Goal: Task Accomplishment & Management: Use online tool/utility

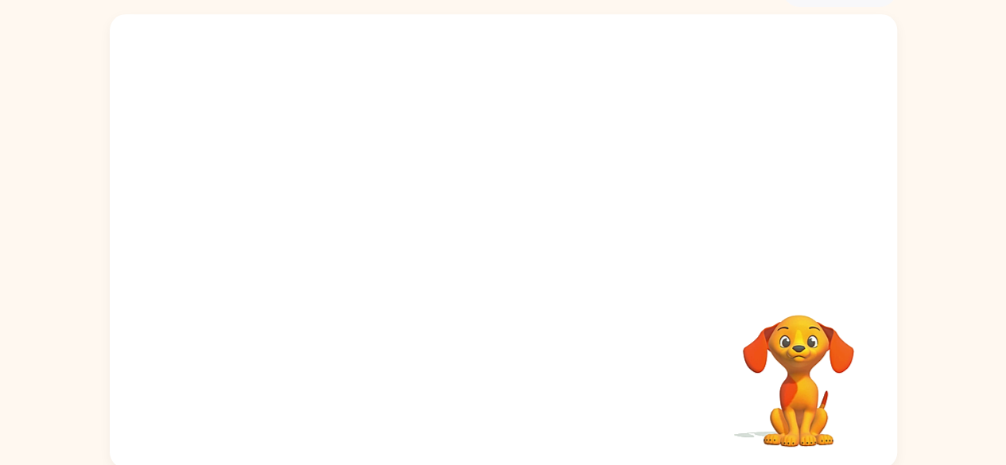
scroll to position [94, 0]
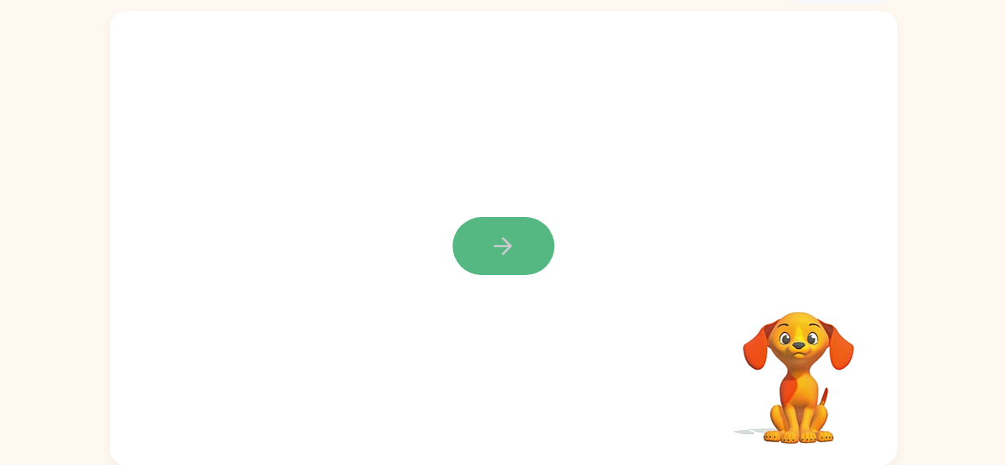
click at [500, 235] on icon "button" at bounding box center [503, 246] width 28 height 28
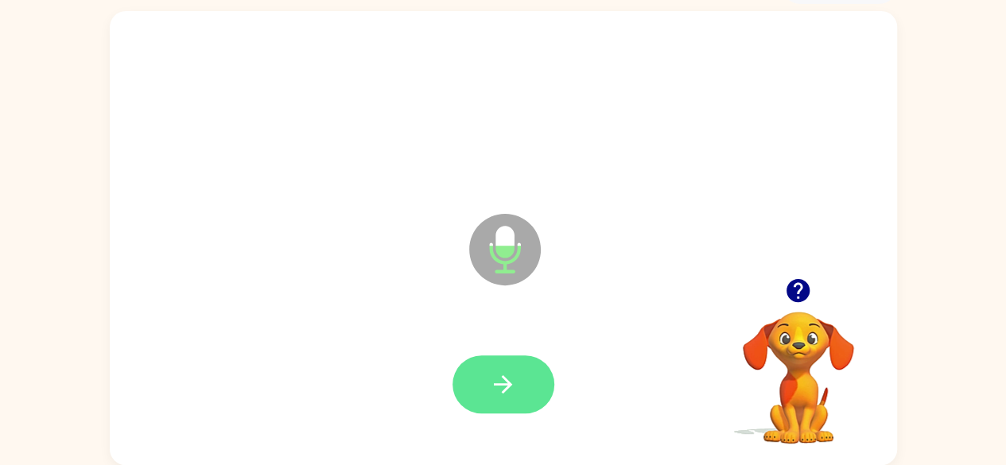
click at [499, 383] on icon "button" at bounding box center [503, 385] width 18 height 18
click at [530, 391] on button "button" at bounding box center [504, 385] width 102 height 58
click at [485, 370] on button "button" at bounding box center [504, 385] width 102 height 58
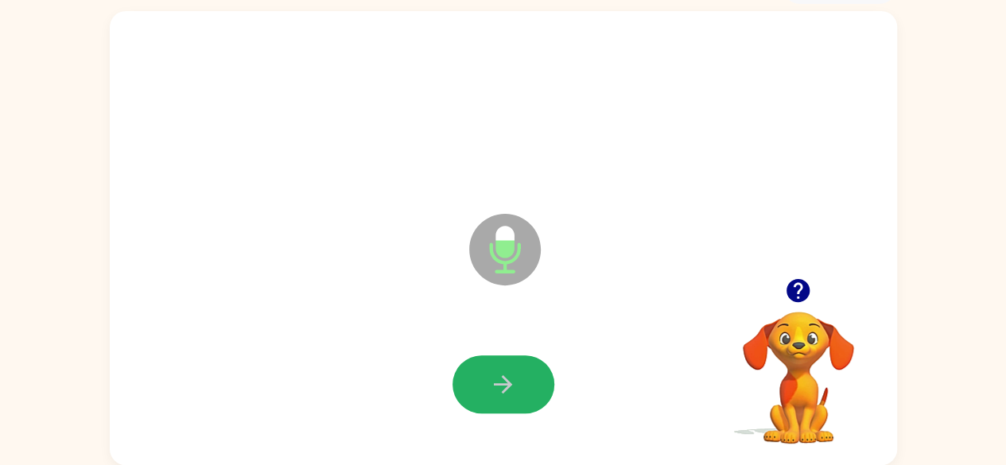
click at [485, 370] on button "button" at bounding box center [504, 385] width 102 height 58
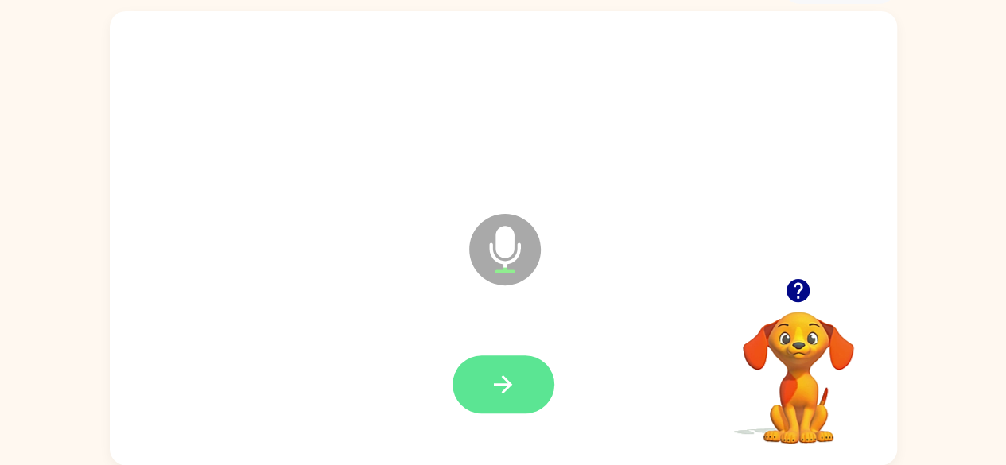
click at [481, 376] on button "button" at bounding box center [504, 385] width 102 height 58
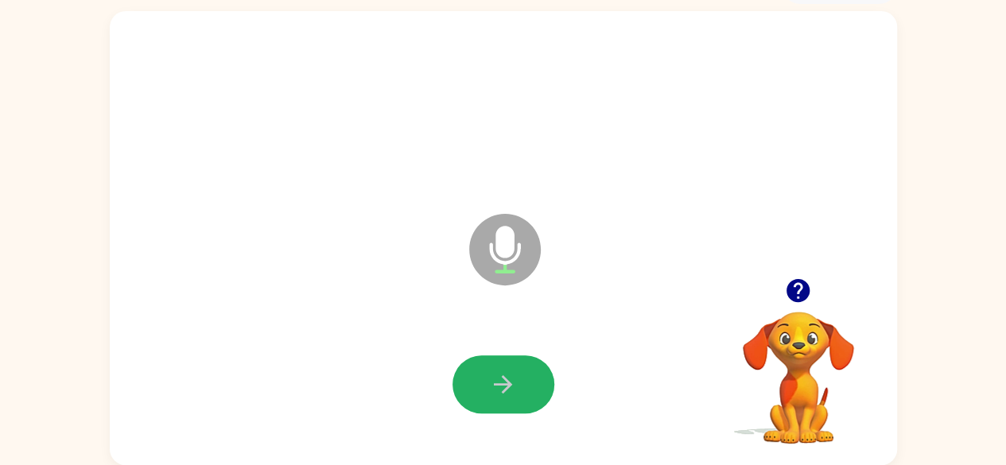
click at [481, 376] on button "button" at bounding box center [504, 385] width 102 height 58
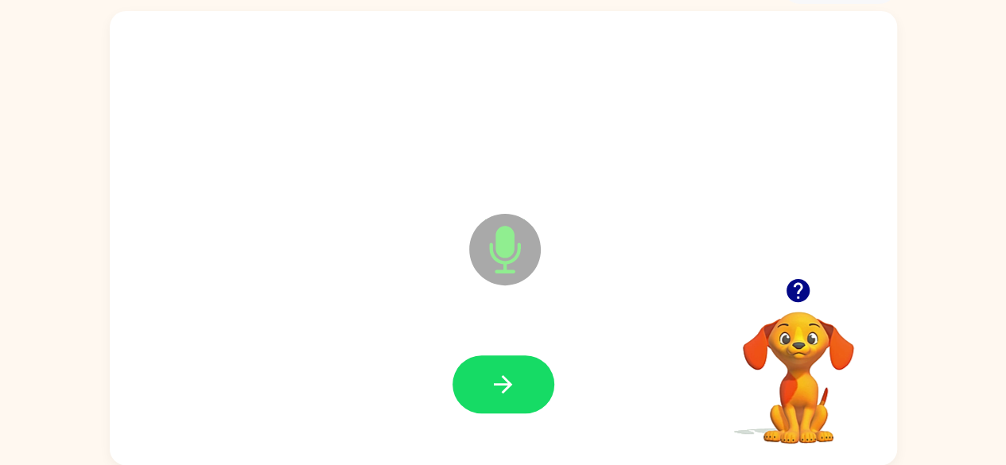
click at [481, 376] on button "button" at bounding box center [504, 385] width 102 height 58
click at [490, 384] on icon "button" at bounding box center [503, 385] width 28 height 28
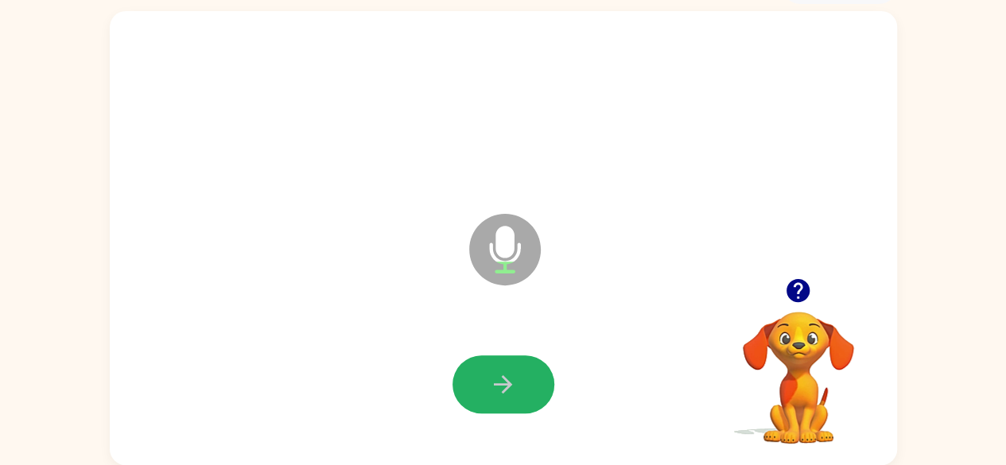
click at [490, 384] on icon "button" at bounding box center [503, 385] width 28 height 28
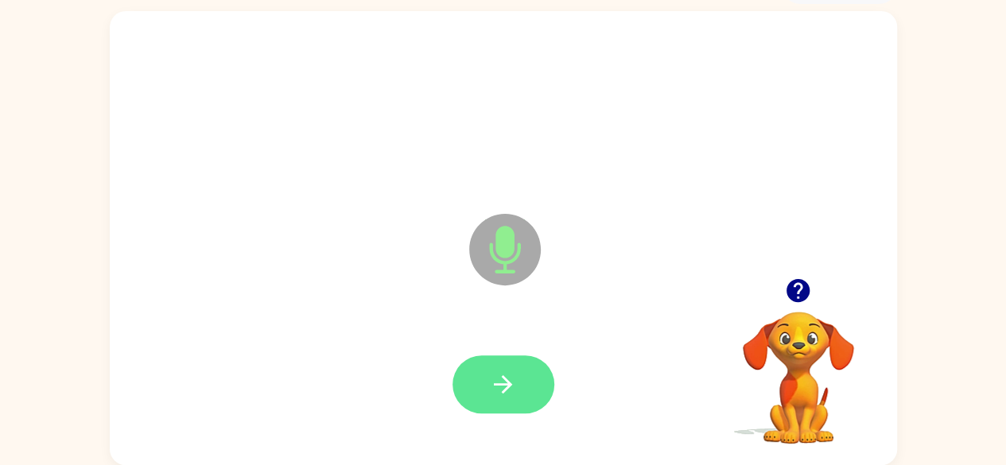
click at [494, 383] on icon "button" at bounding box center [503, 385] width 28 height 28
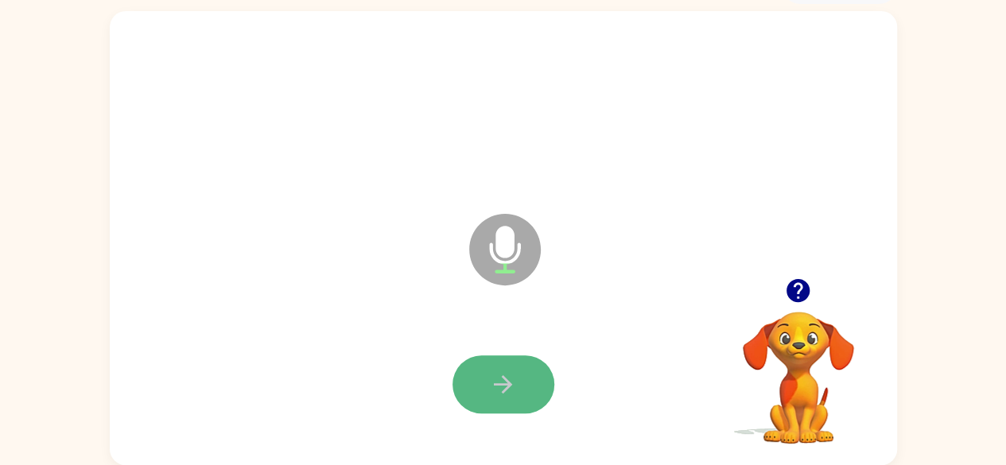
click at [510, 375] on icon "button" at bounding box center [503, 385] width 28 height 28
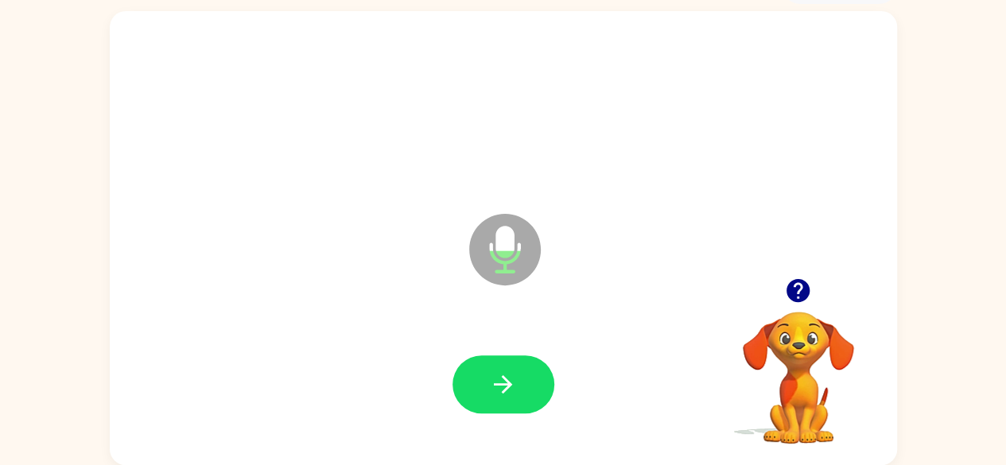
click at [510, 375] on icon "button" at bounding box center [503, 385] width 28 height 28
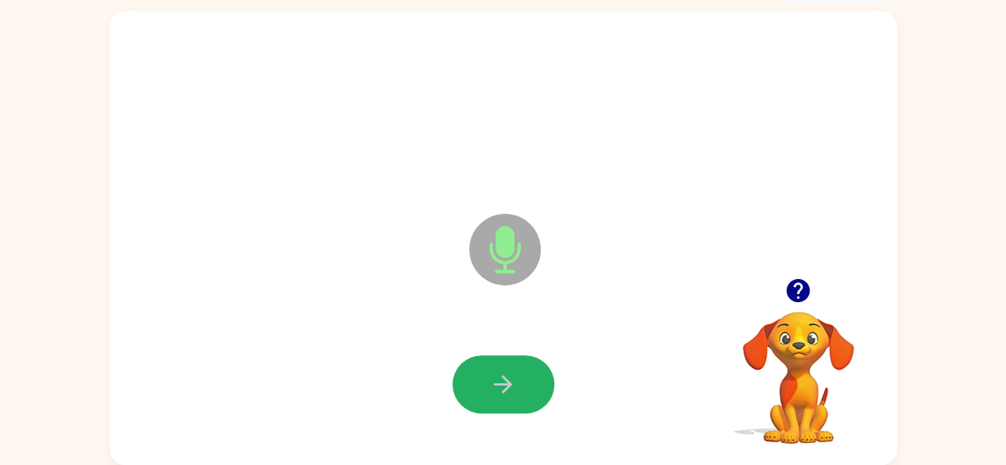
click at [510, 375] on icon "button" at bounding box center [503, 385] width 28 height 28
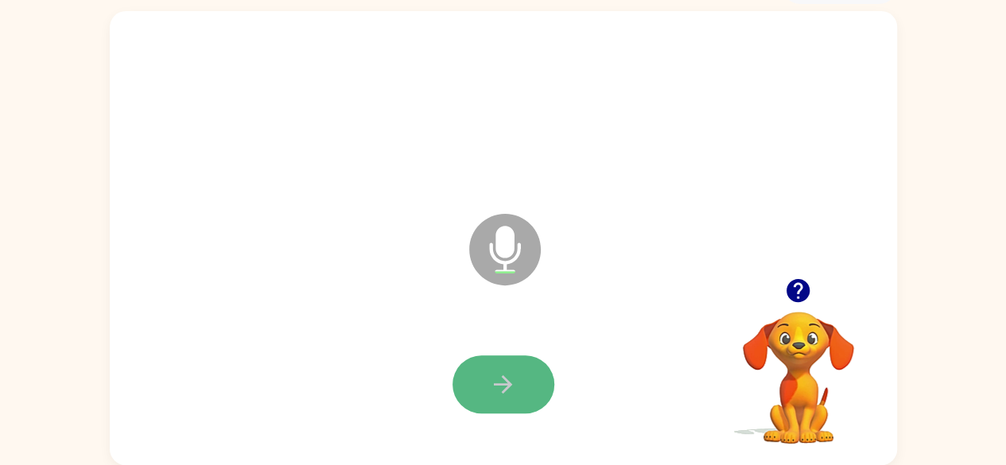
click at [512, 386] on icon "button" at bounding box center [503, 385] width 28 height 28
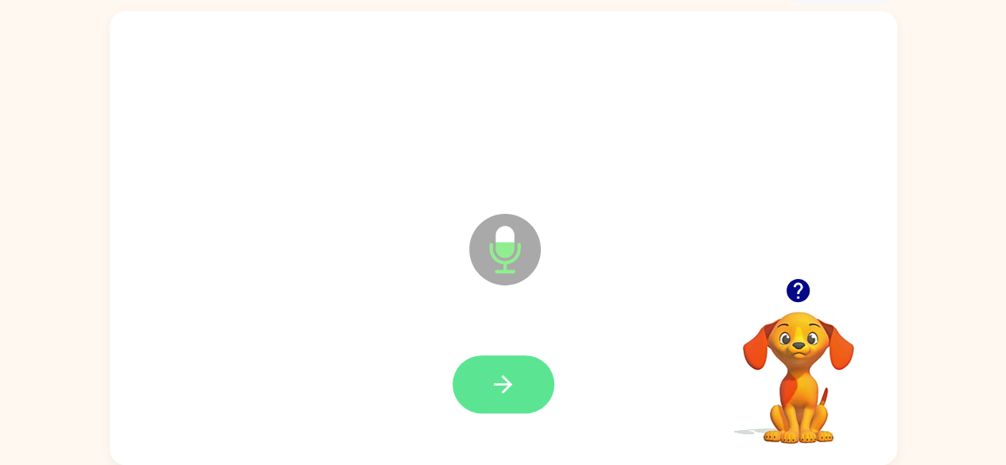
click at [517, 379] on button "button" at bounding box center [504, 385] width 102 height 58
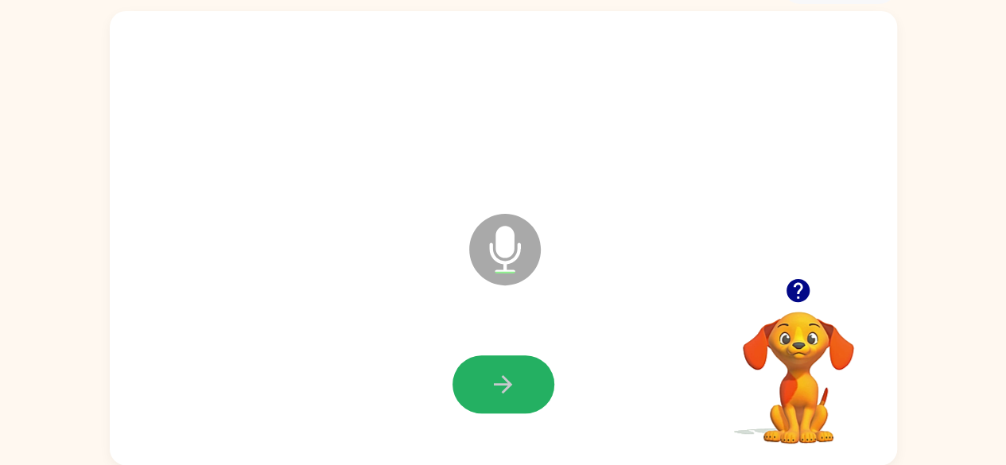
click at [517, 379] on button "button" at bounding box center [504, 385] width 102 height 58
click at [512, 383] on icon "button" at bounding box center [503, 385] width 28 height 28
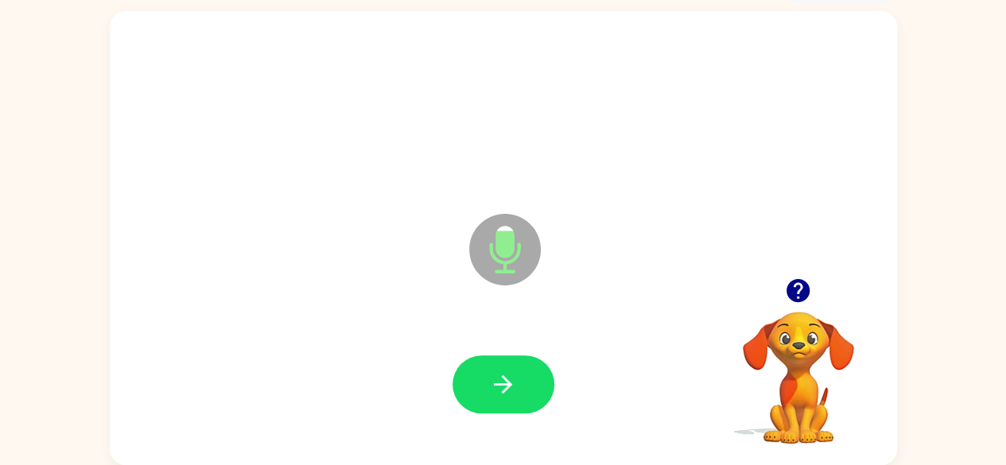
click at [512, 383] on icon "button" at bounding box center [503, 385] width 28 height 28
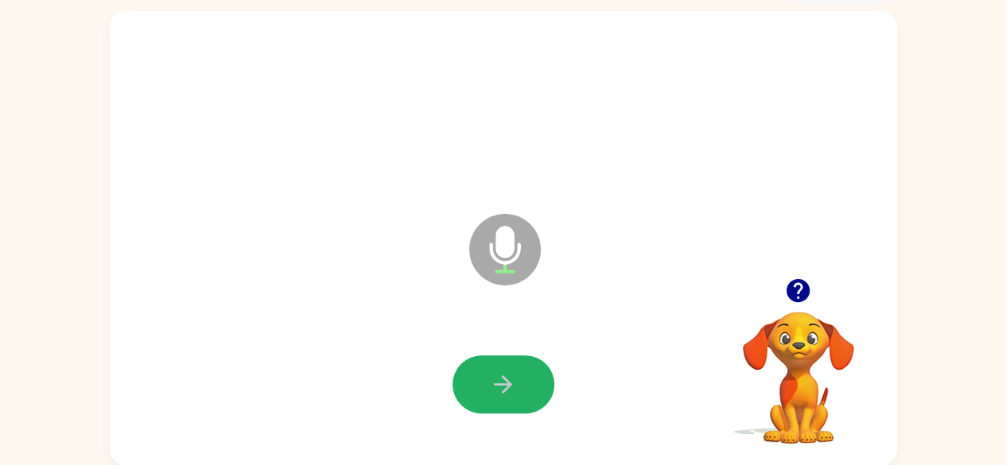
click at [512, 383] on icon "button" at bounding box center [503, 385] width 28 height 28
click at [516, 378] on icon "button" at bounding box center [503, 385] width 28 height 28
click at [516, 374] on icon "button" at bounding box center [503, 385] width 28 height 28
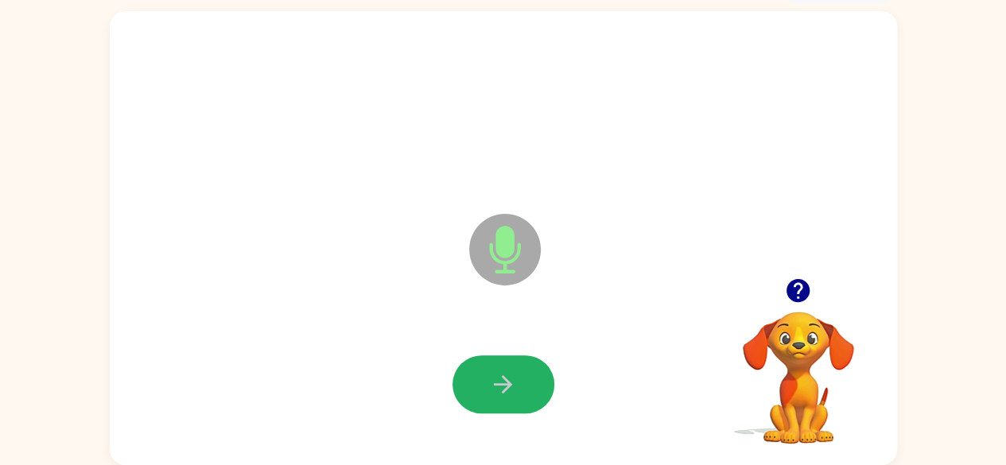
click at [523, 372] on button "button" at bounding box center [504, 385] width 102 height 58
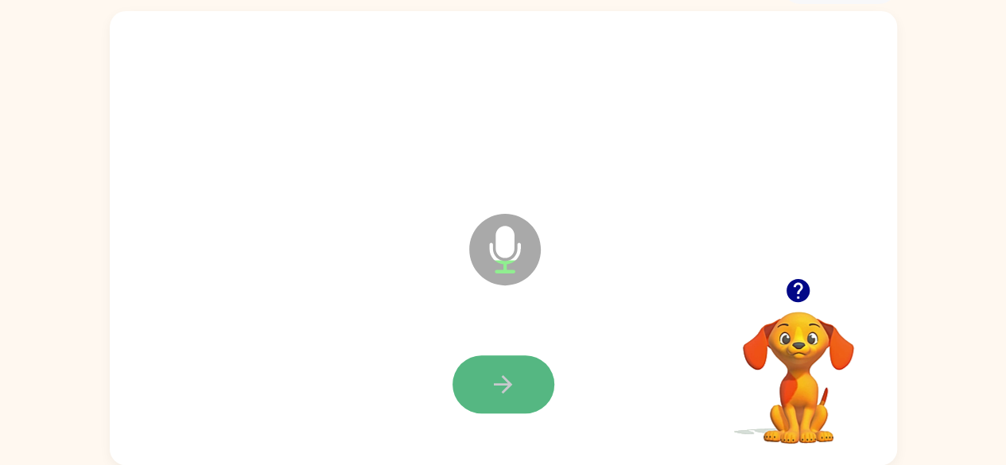
click at [522, 383] on button "button" at bounding box center [504, 385] width 102 height 58
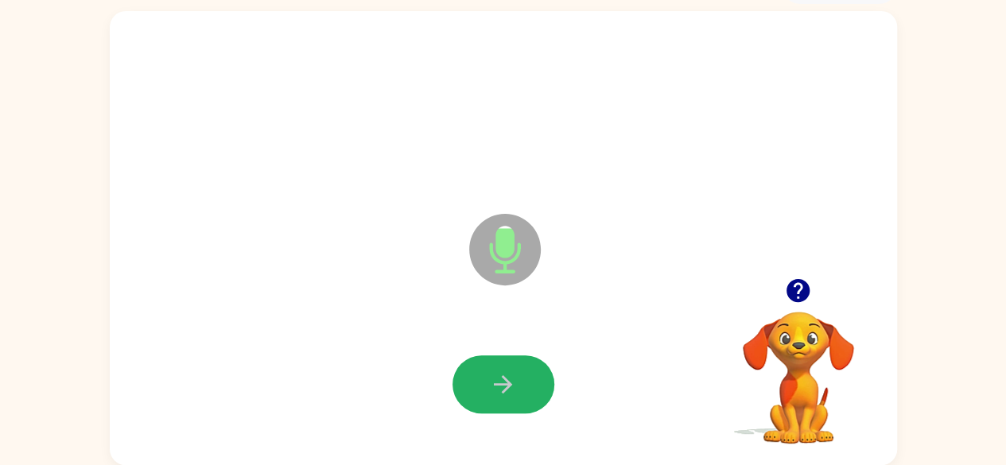
click at [522, 380] on button "button" at bounding box center [504, 385] width 102 height 58
click at [511, 387] on icon "button" at bounding box center [503, 385] width 28 height 28
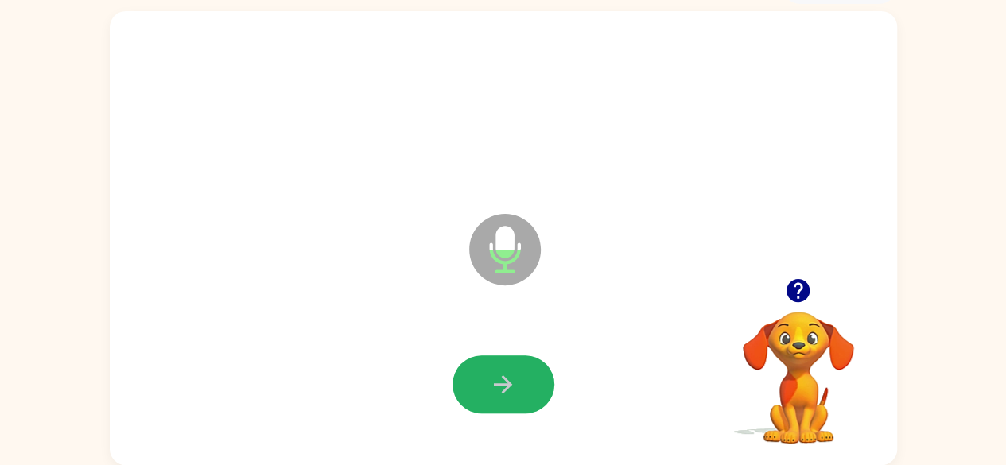
click at [511, 387] on icon "button" at bounding box center [503, 385] width 28 height 28
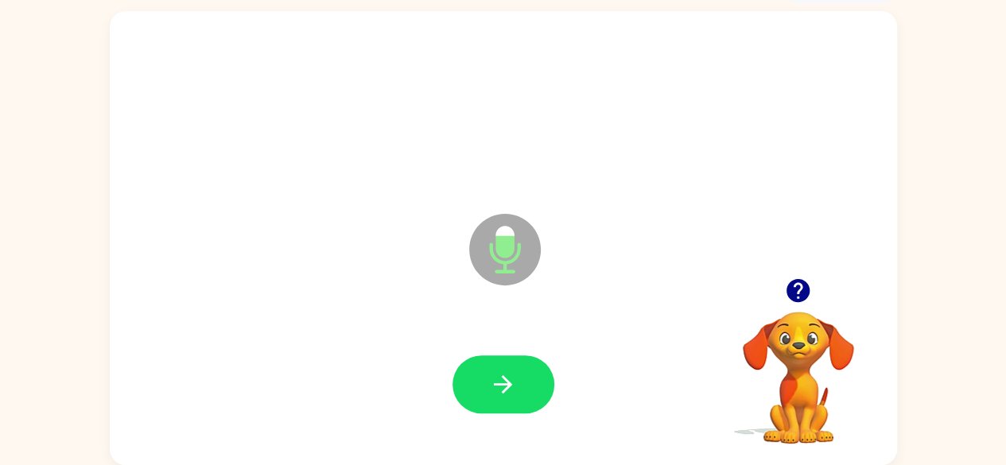
click at [511, 387] on icon "button" at bounding box center [503, 385] width 28 height 28
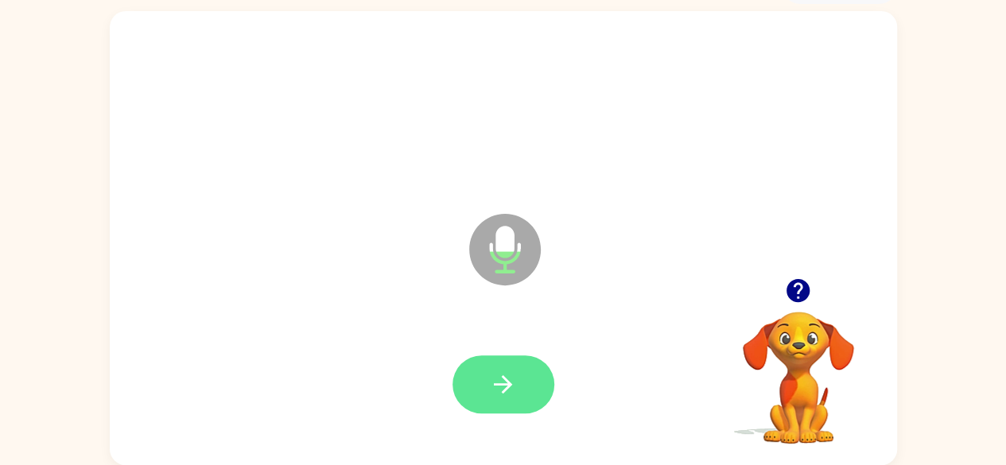
click at [487, 378] on button "button" at bounding box center [504, 385] width 102 height 58
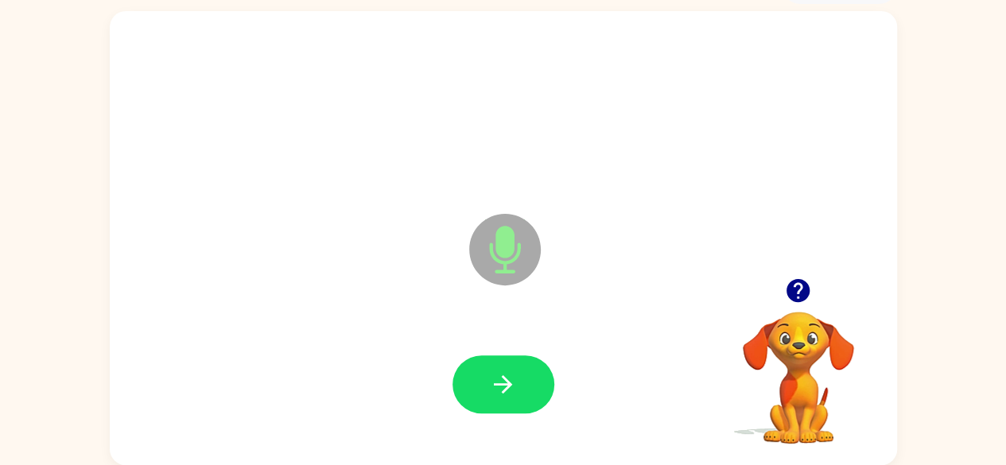
click at [487, 378] on button "button" at bounding box center [504, 385] width 102 height 58
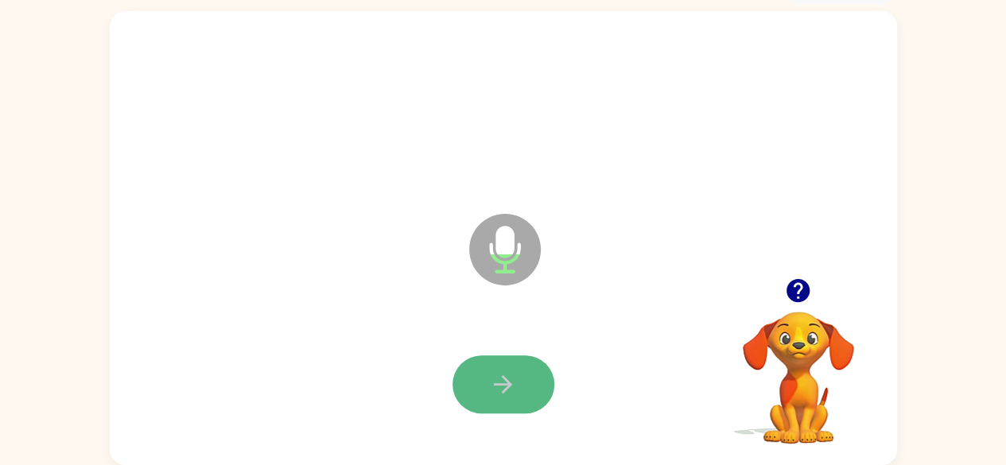
click at [493, 373] on icon "button" at bounding box center [503, 385] width 28 height 28
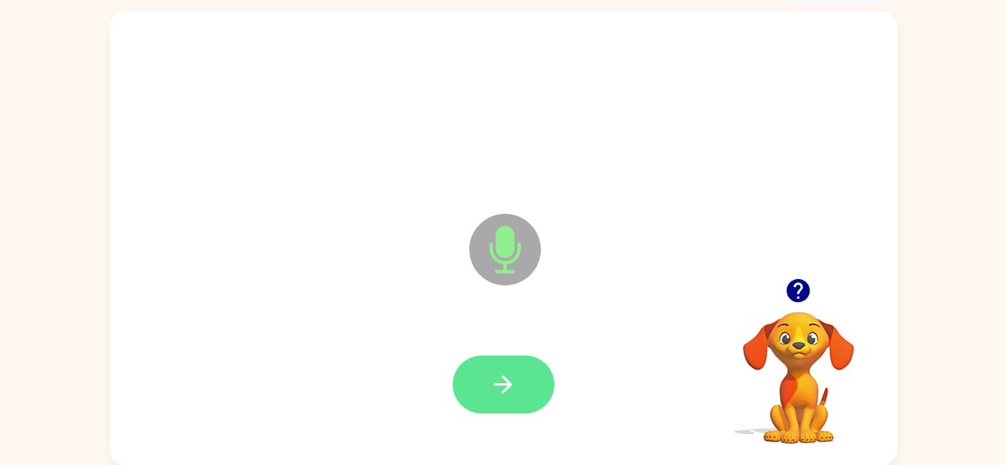
click at [486, 383] on button "button" at bounding box center [504, 385] width 102 height 58
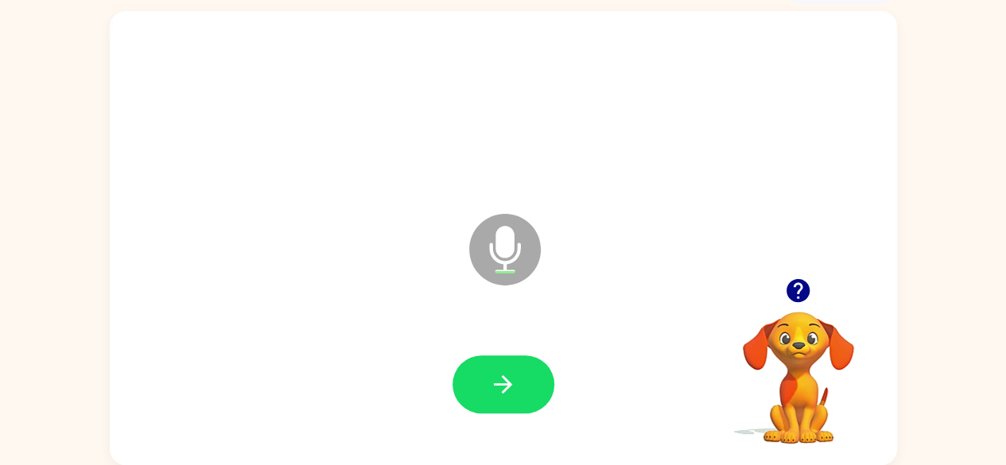
click at [482, 373] on button "button" at bounding box center [504, 385] width 102 height 58
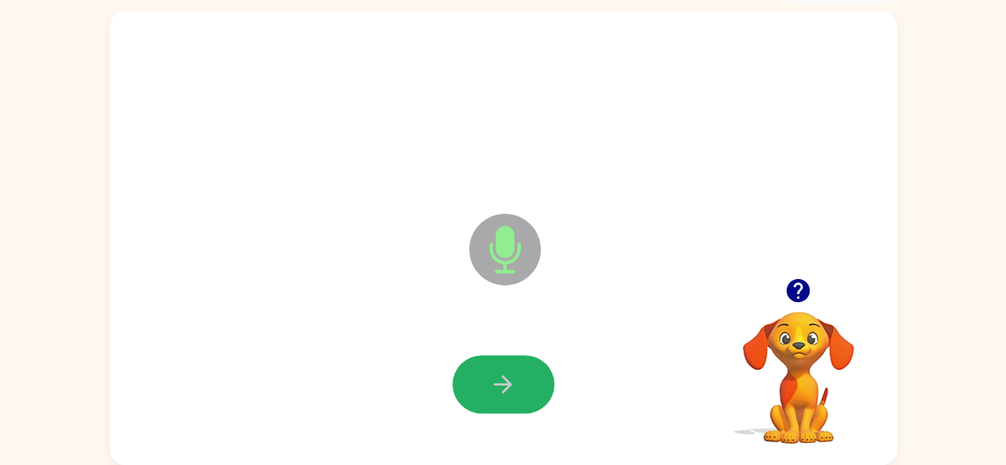
click at [482, 373] on button "button" at bounding box center [504, 385] width 102 height 58
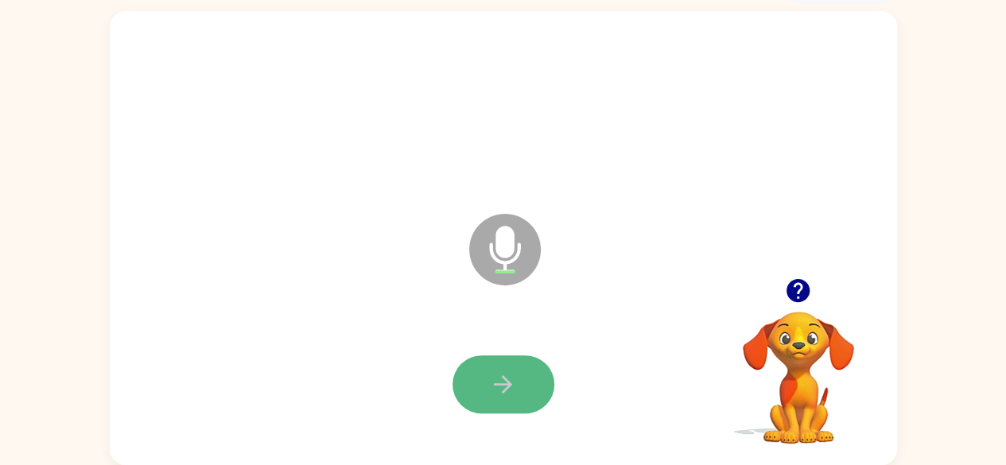
click at [482, 378] on button "button" at bounding box center [504, 385] width 102 height 58
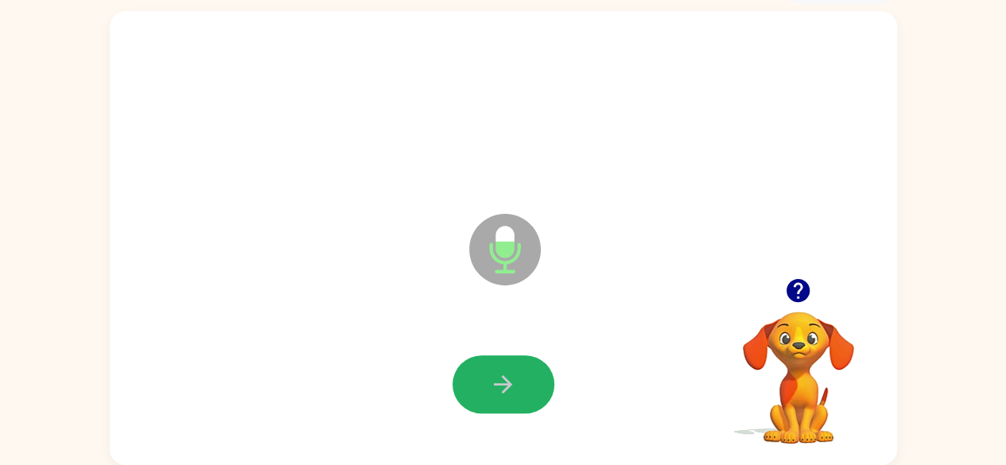
click at [504, 362] on button "button" at bounding box center [504, 385] width 102 height 58
click at [506, 379] on icon "button" at bounding box center [503, 385] width 18 height 18
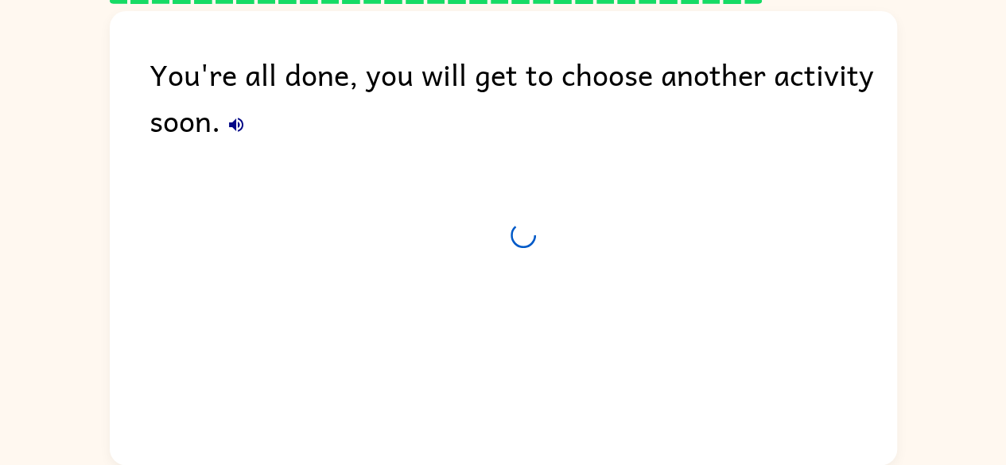
scroll to position [65, 0]
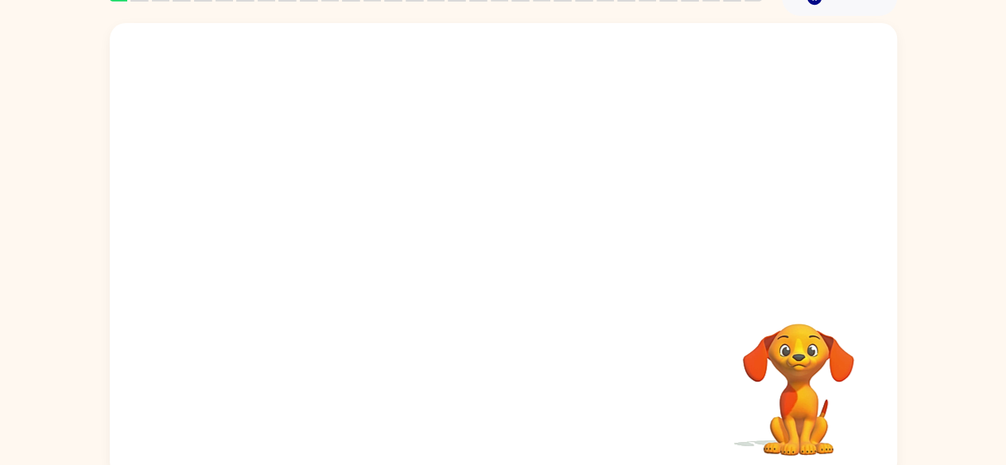
scroll to position [94, 0]
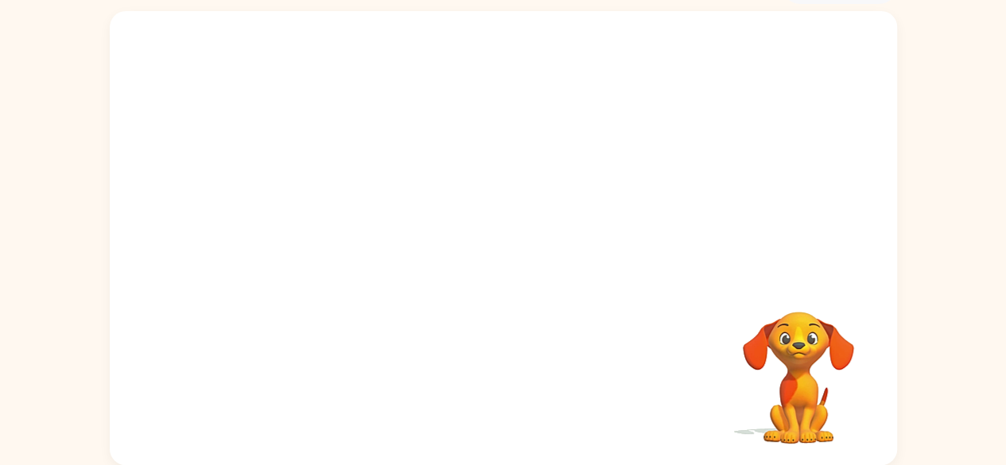
click at [492, 225] on div "Tu navegador debe admitir la reproducción de archivos .mp4 para usar Literably.…" at bounding box center [504, 238] width 788 height 454
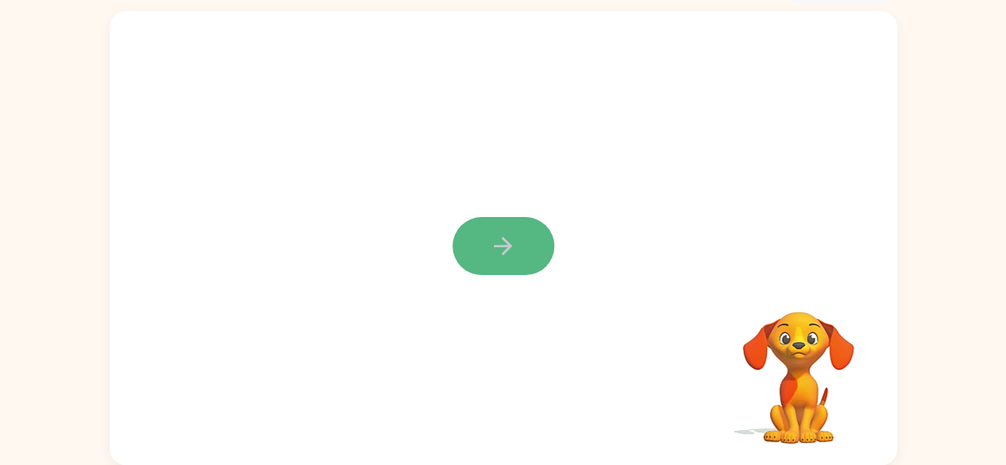
click at [484, 235] on button "button" at bounding box center [504, 246] width 102 height 58
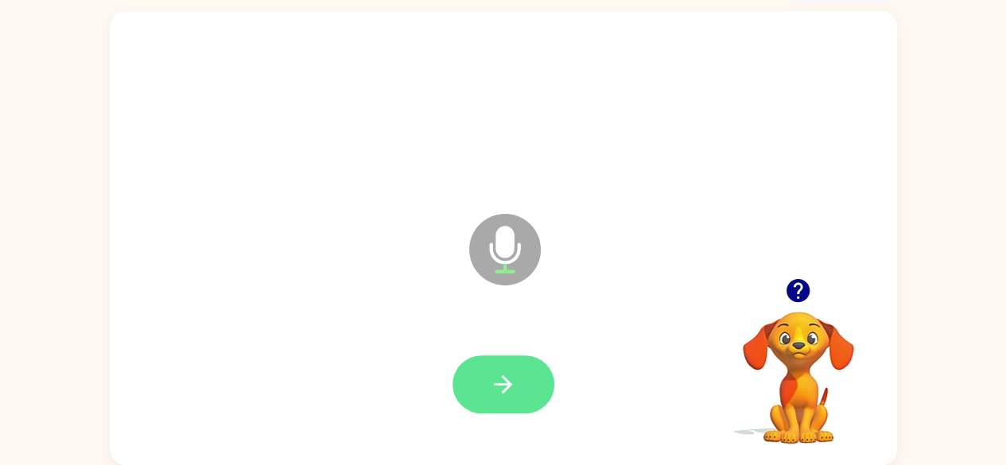
click at [506, 383] on icon "button" at bounding box center [503, 385] width 28 height 28
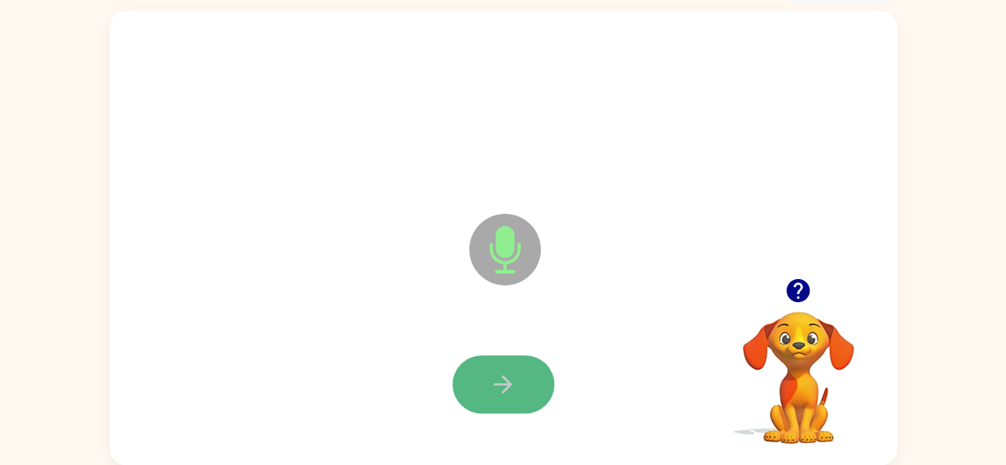
click at [523, 392] on button "button" at bounding box center [504, 385] width 102 height 58
click at [531, 386] on button "button" at bounding box center [504, 385] width 102 height 58
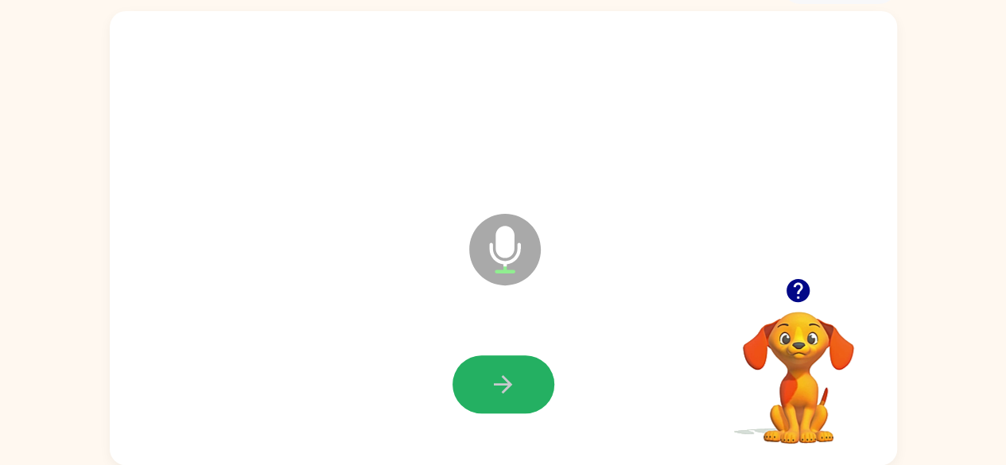
click at [531, 386] on button "button" at bounding box center [504, 385] width 102 height 58
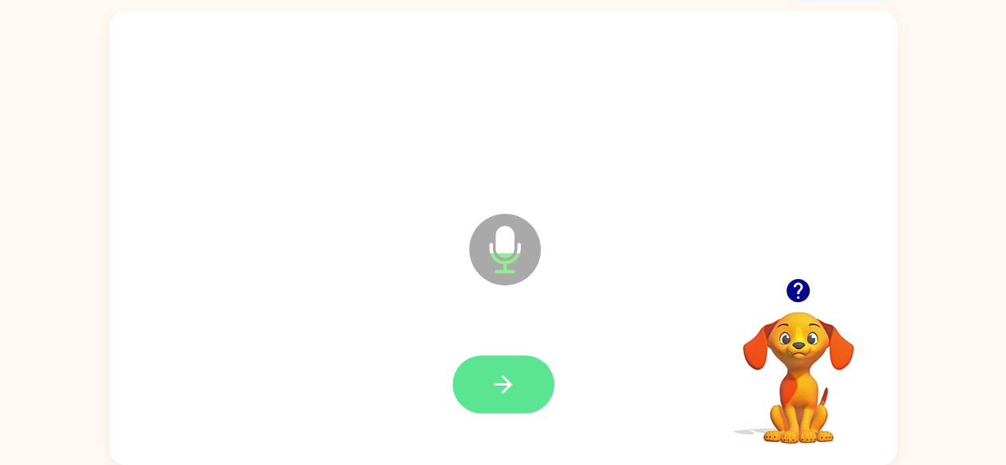
click at [489, 379] on icon "button" at bounding box center [503, 385] width 28 height 28
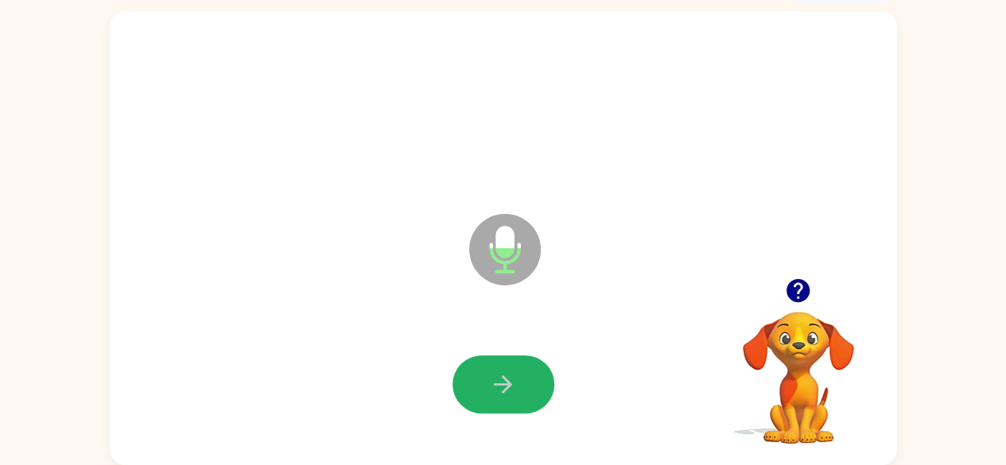
click at [489, 379] on icon "button" at bounding box center [503, 385] width 28 height 28
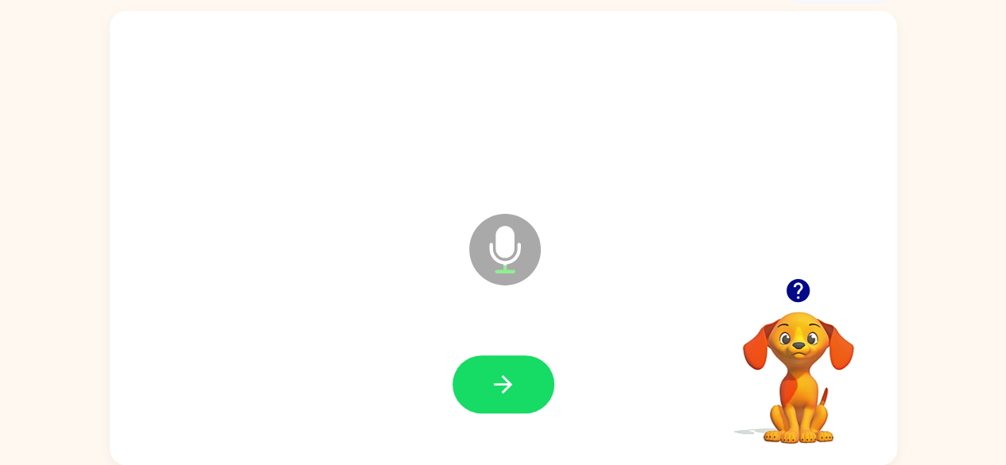
click at [489, 379] on icon "button" at bounding box center [503, 385] width 28 height 28
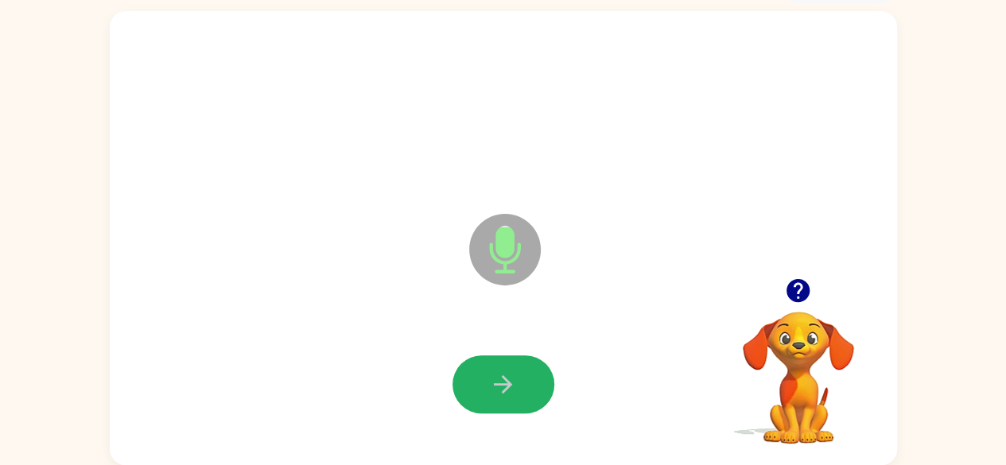
click at [489, 379] on icon "button" at bounding box center [503, 385] width 28 height 28
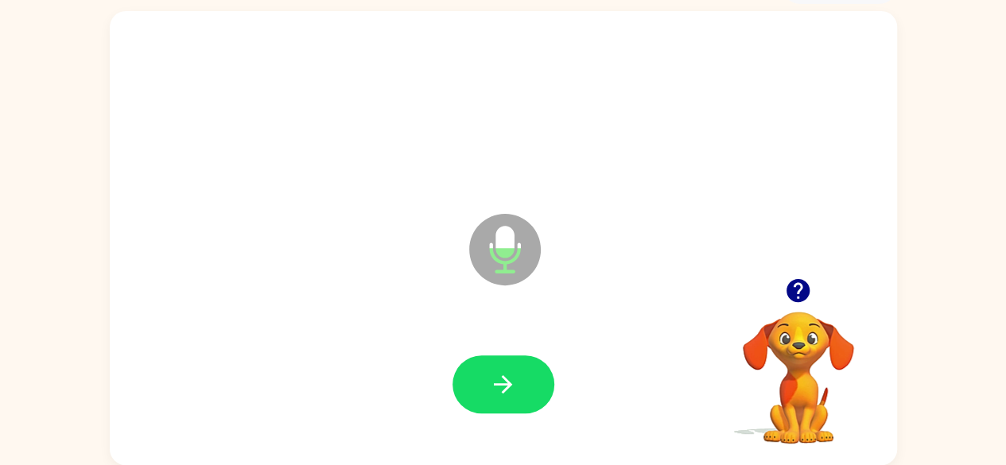
click at [489, 379] on icon "button" at bounding box center [503, 385] width 28 height 28
click at [496, 383] on icon "button" at bounding box center [503, 385] width 28 height 28
click at [508, 378] on icon "button" at bounding box center [503, 385] width 28 height 28
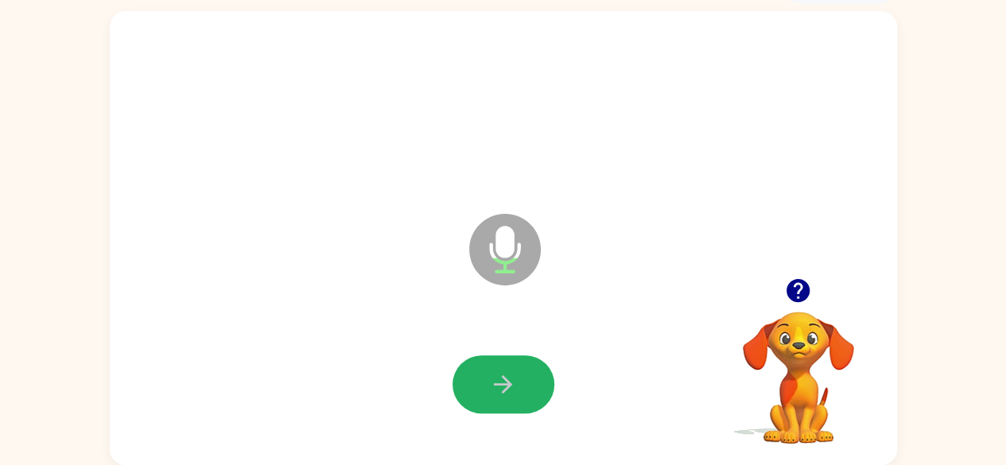
click at [508, 378] on icon "button" at bounding box center [503, 385] width 28 height 28
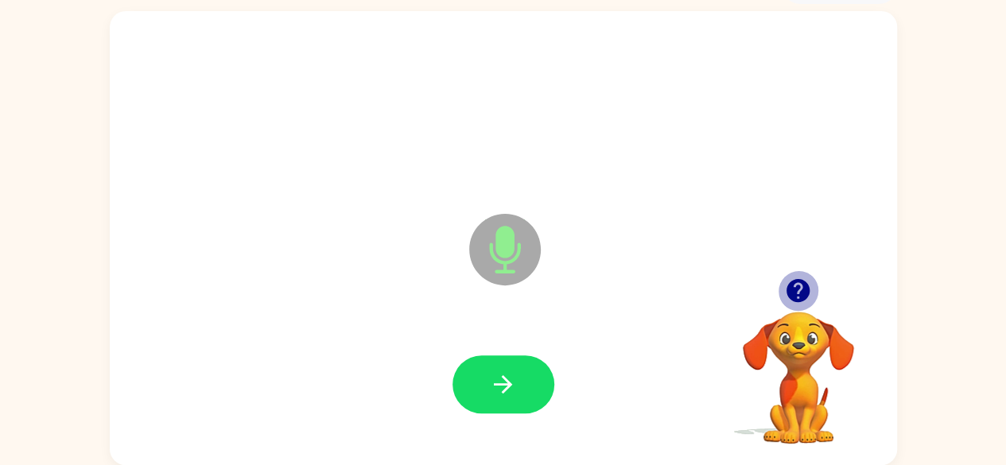
click at [799, 291] on icon "button" at bounding box center [798, 291] width 28 height 28
click at [804, 289] on icon "button" at bounding box center [798, 290] width 23 height 23
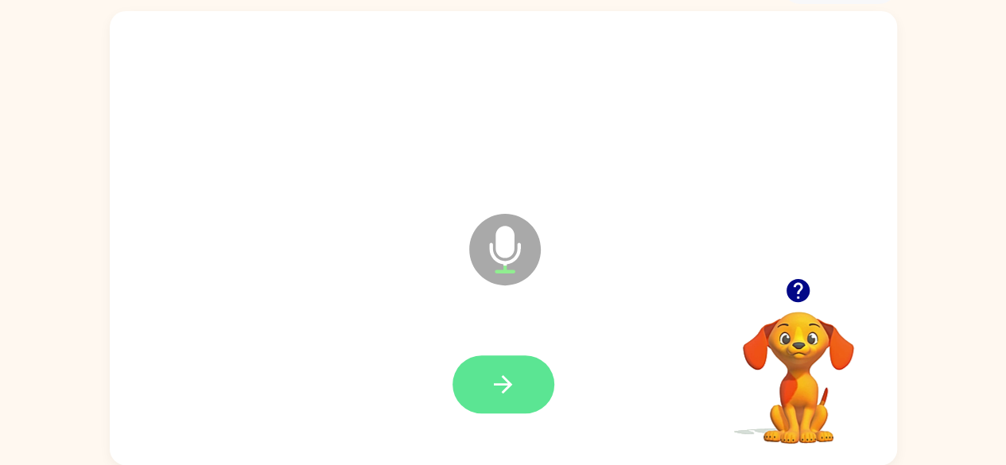
click at [507, 373] on icon "button" at bounding box center [503, 385] width 28 height 28
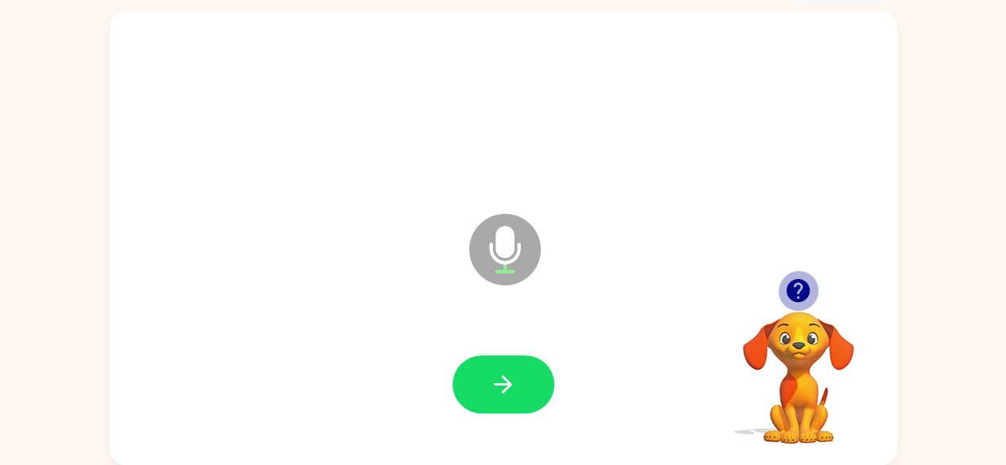
click at [798, 287] on icon "button" at bounding box center [798, 290] width 23 height 23
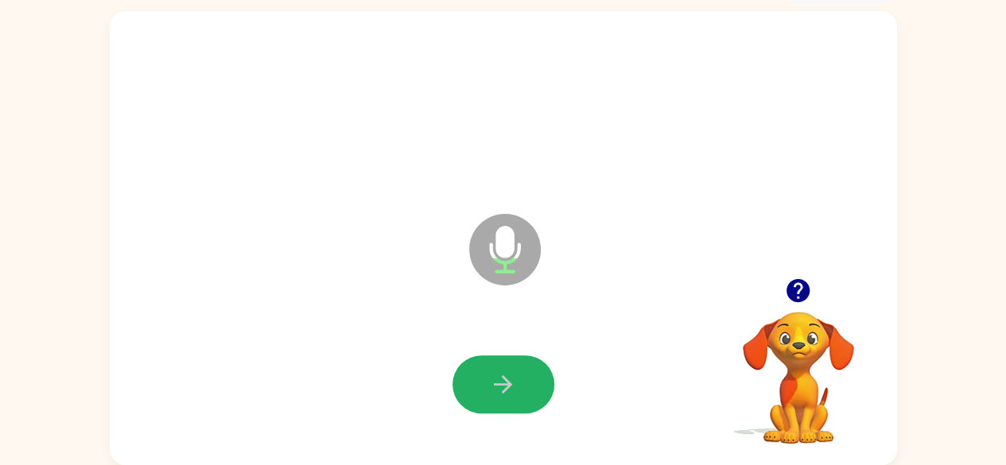
click at [493, 382] on icon "button" at bounding box center [503, 385] width 28 height 28
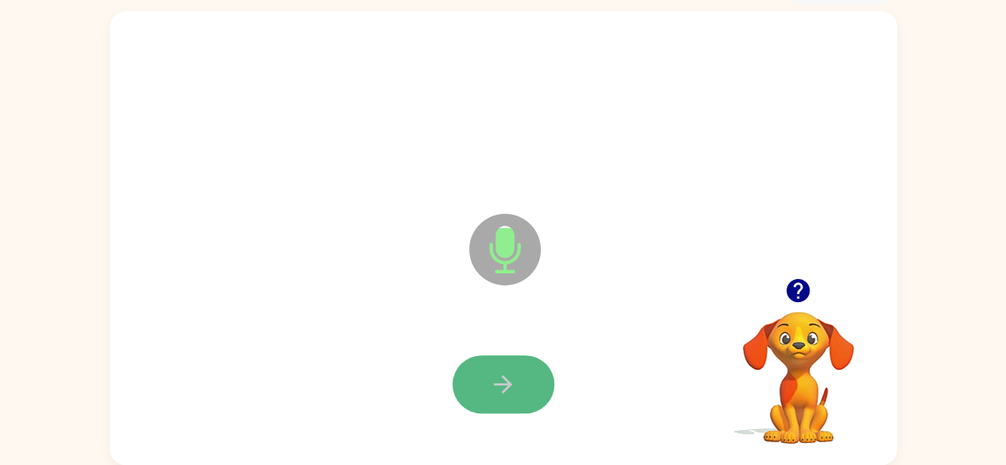
click at [481, 368] on button "button" at bounding box center [504, 385] width 102 height 58
click at [498, 387] on icon "button" at bounding box center [503, 385] width 28 height 28
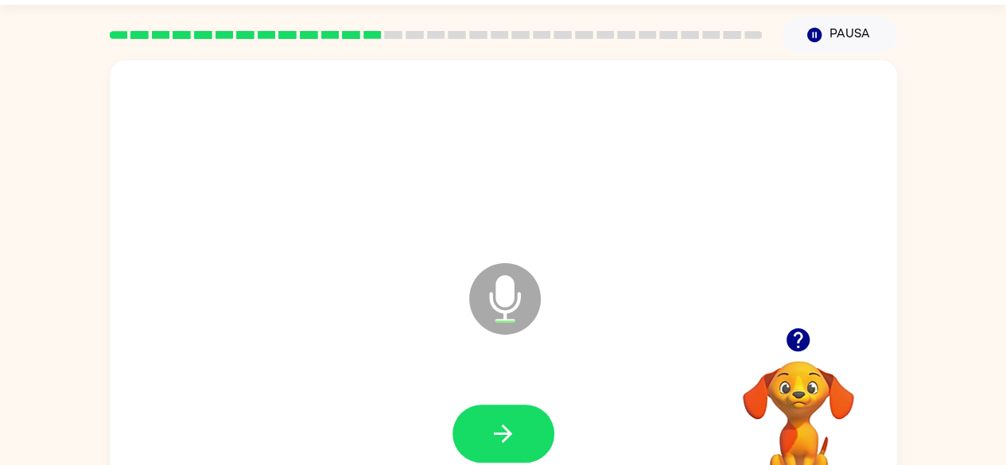
scroll to position [0, 0]
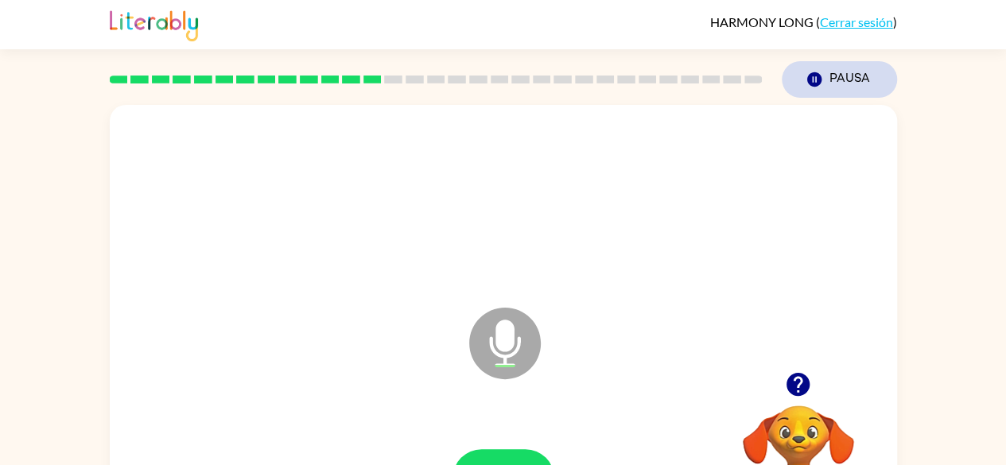
click at [854, 76] on button "Pausa Pausa" at bounding box center [839, 79] width 115 height 37
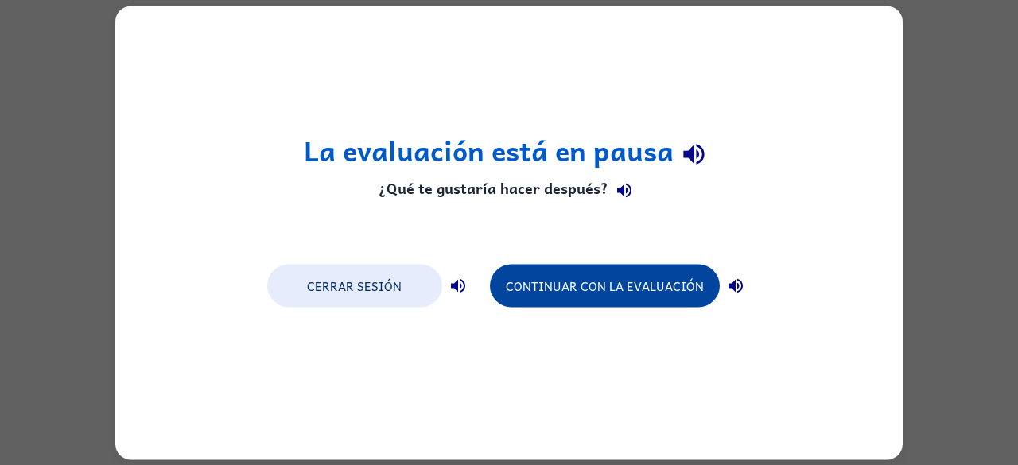
click at [557, 281] on button "Continuar con la evaluación" at bounding box center [605, 285] width 230 height 43
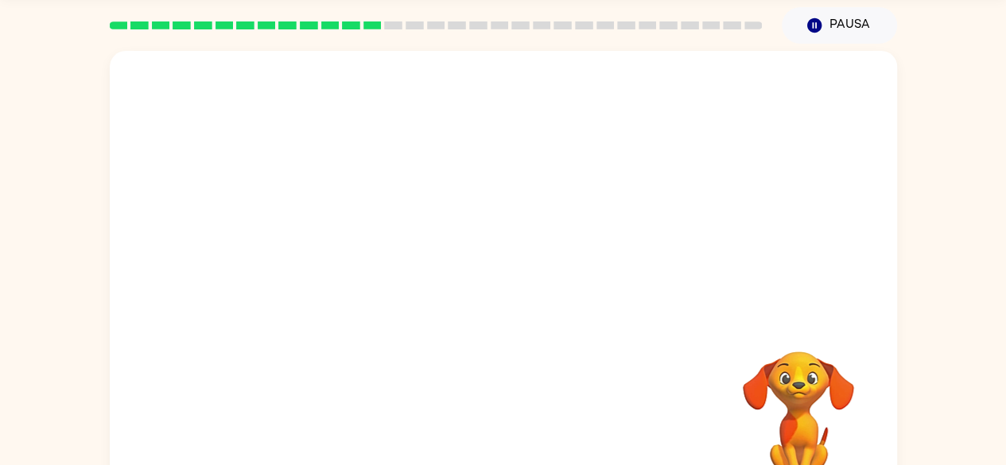
scroll to position [94, 0]
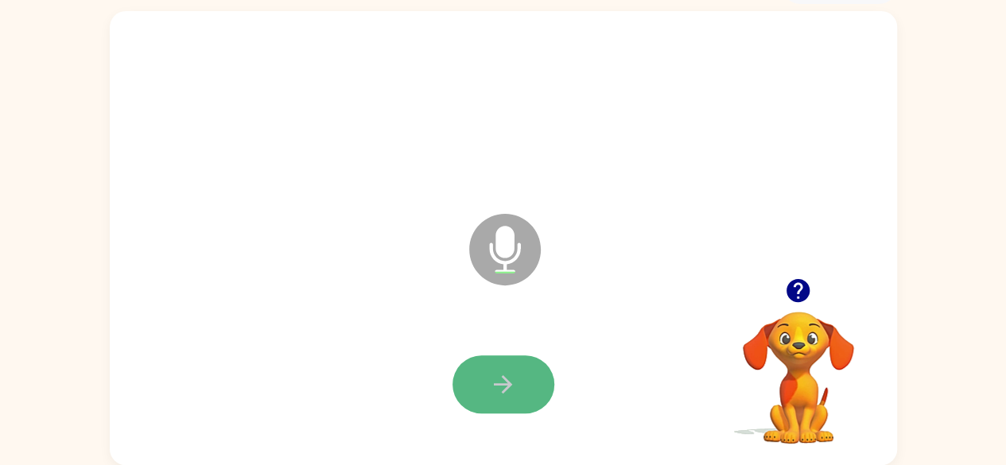
click at [494, 381] on icon "button" at bounding box center [503, 385] width 28 height 28
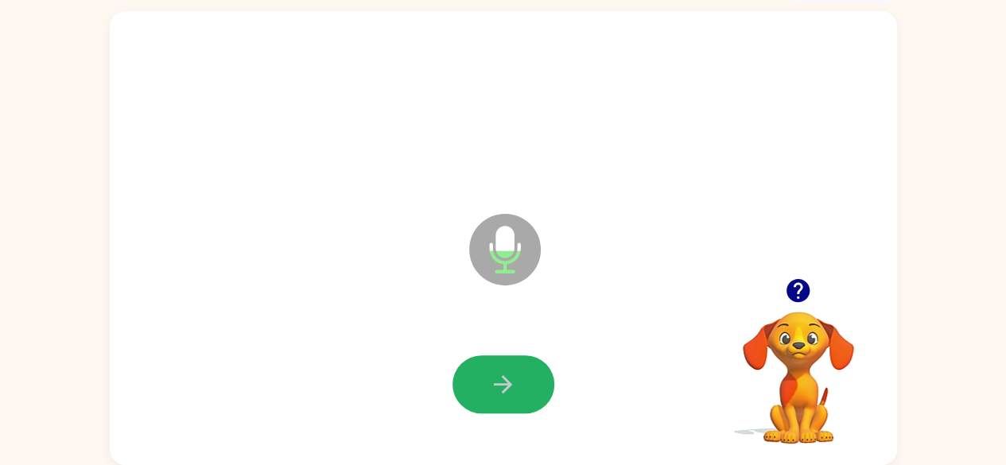
click at [494, 381] on icon "button" at bounding box center [503, 385] width 28 height 28
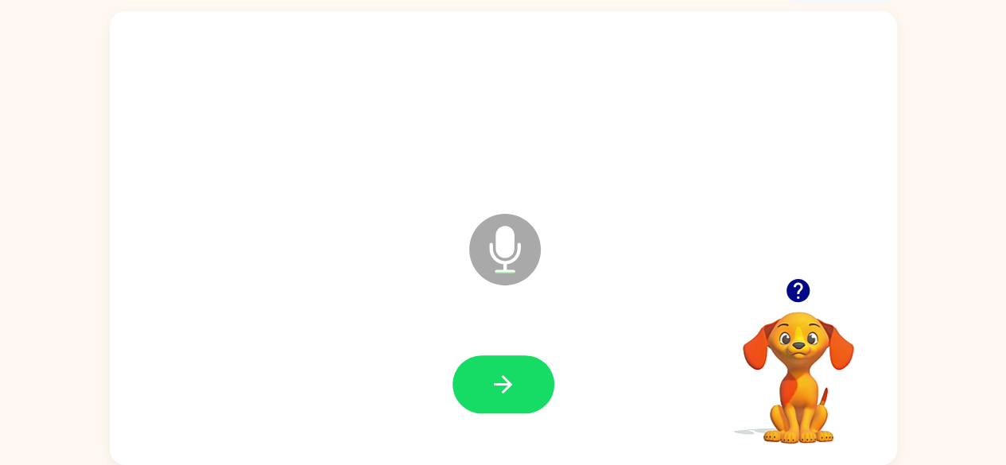
click at [494, 381] on icon "button" at bounding box center [503, 385] width 28 height 28
click at [805, 286] on icon "button" at bounding box center [798, 290] width 23 height 23
click at [479, 370] on button "button" at bounding box center [504, 385] width 102 height 58
click at [526, 403] on button "button" at bounding box center [504, 385] width 102 height 58
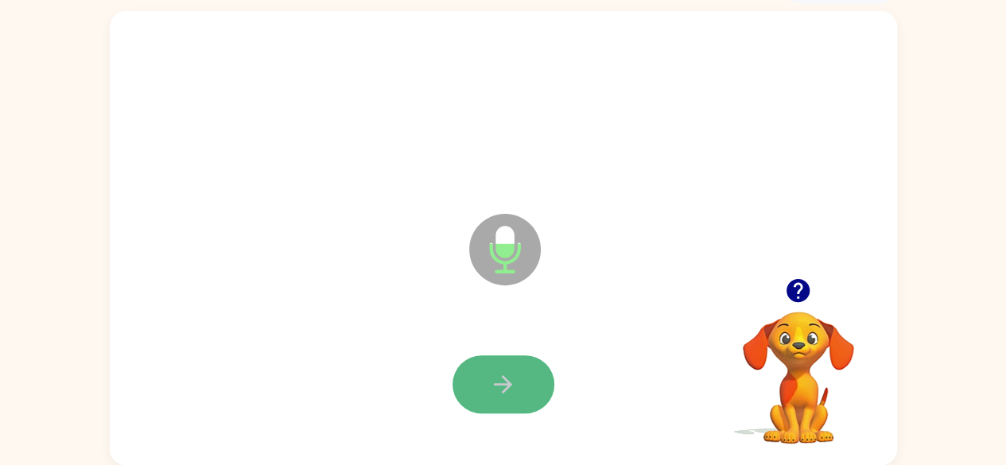
click at [519, 391] on button "button" at bounding box center [504, 385] width 102 height 58
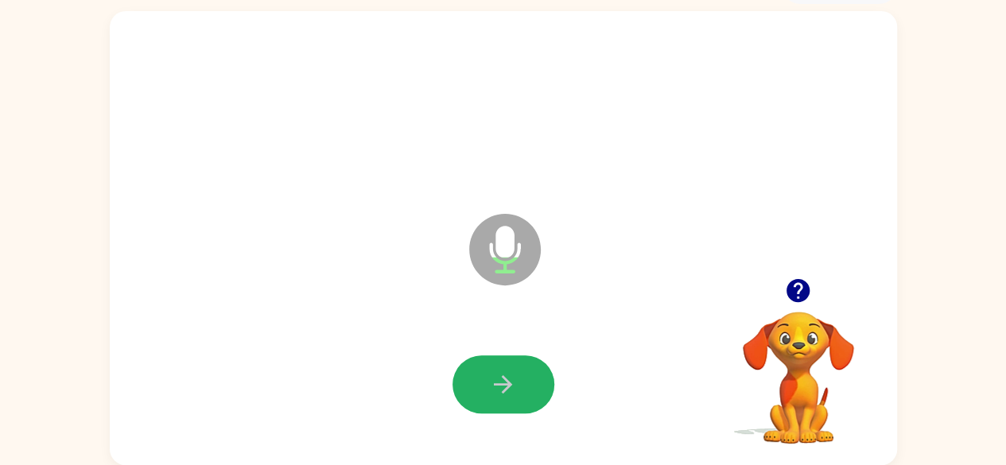
click at [493, 379] on icon "button" at bounding box center [503, 385] width 28 height 28
click at [495, 380] on icon "button" at bounding box center [503, 385] width 28 height 28
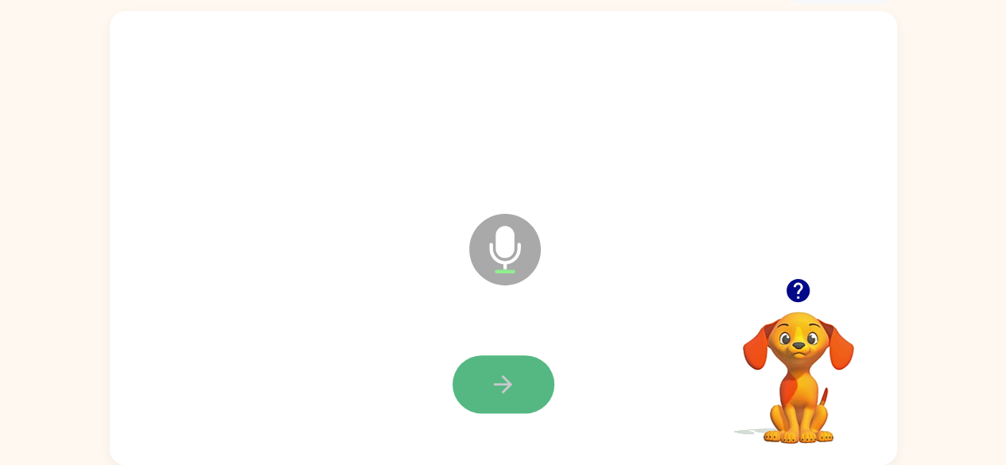
click at [478, 372] on button "button" at bounding box center [504, 385] width 102 height 58
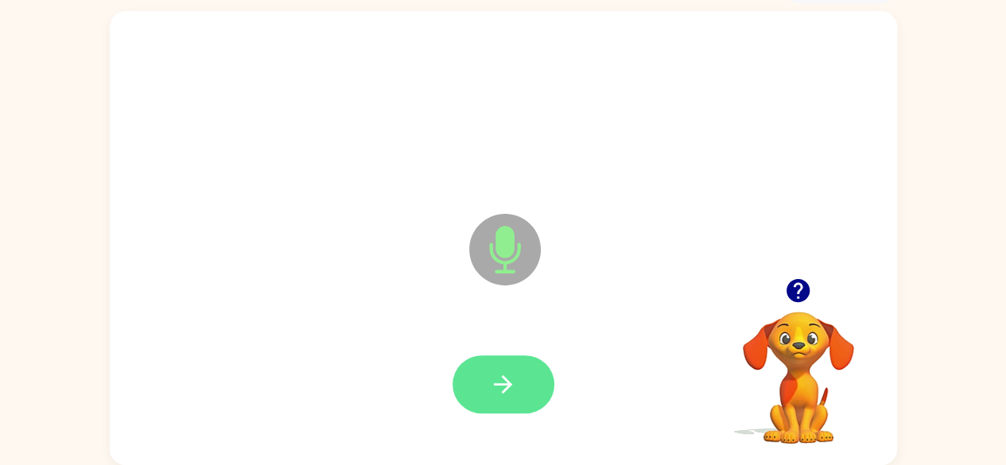
click at [487, 372] on button "button" at bounding box center [504, 385] width 102 height 58
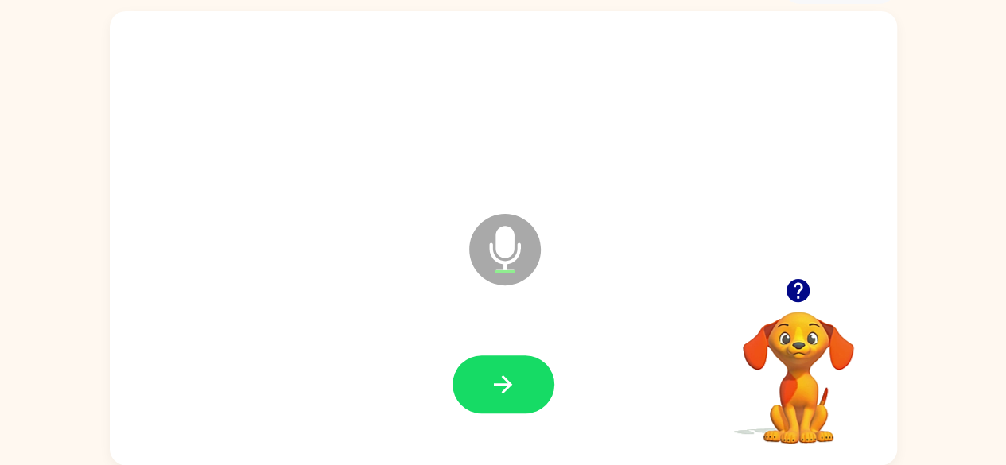
click at [538, 381] on button "button" at bounding box center [504, 385] width 102 height 58
click at [514, 385] on icon "button" at bounding box center [503, 385] width 28 height 28
click at [514, 386] on icon "button" at bounding box center [503, 385] width 28 height 28
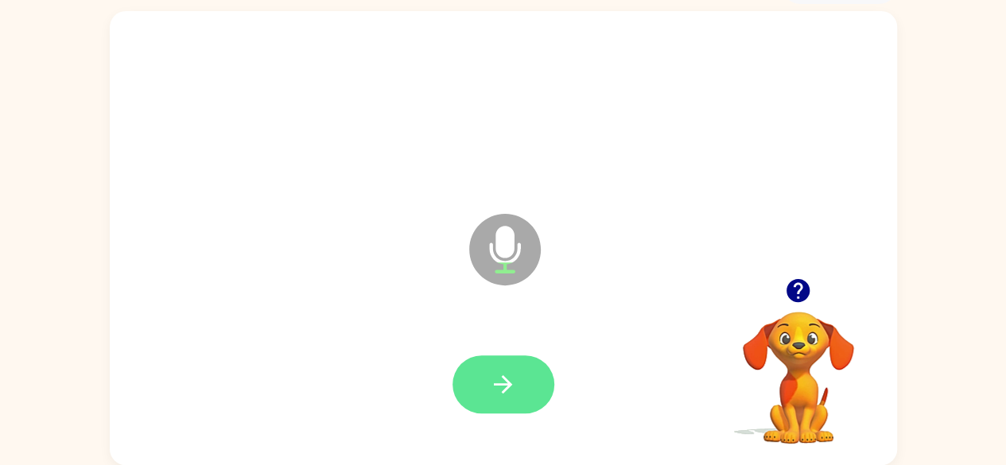
click at [504, 389] on icon "button" at bounding box center [503, 385] width 18 height 18
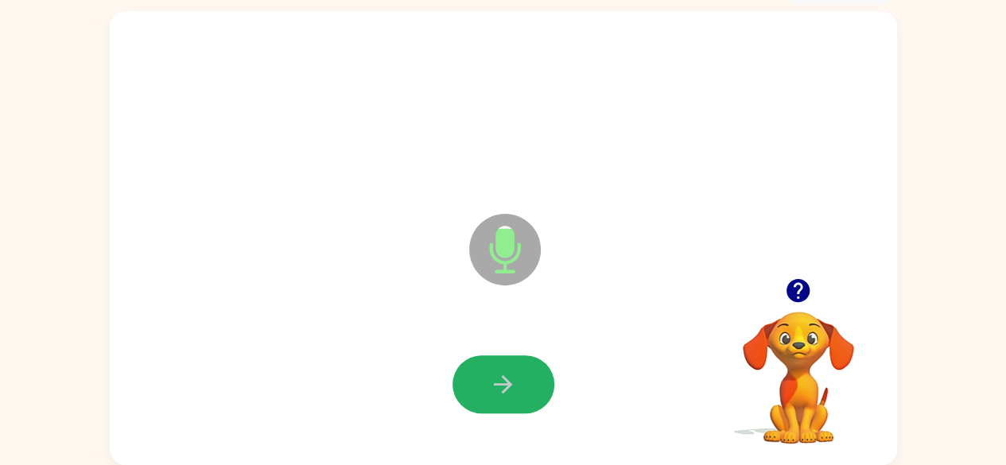
click at [508, 389] on icon "button" at bounding box center [503, 385] width 18 height 18
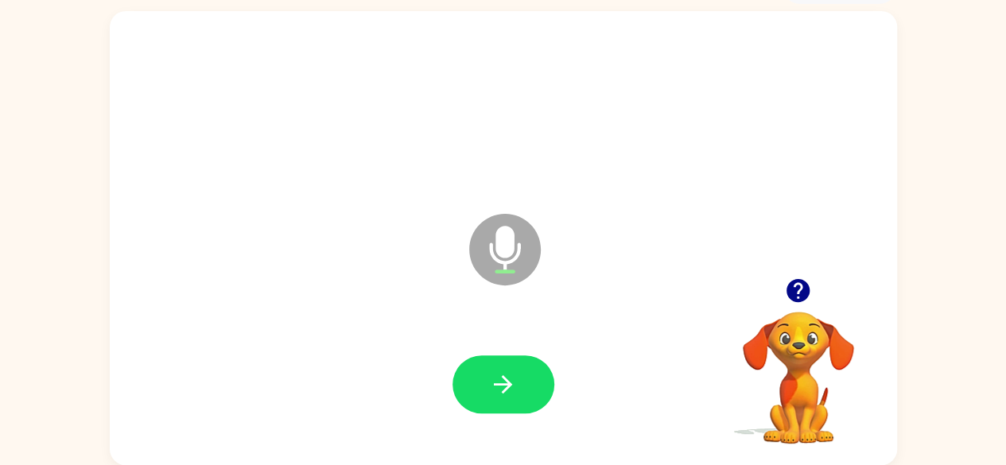
click at [792, 290] on icon "button" at bounding box center [798, 290] width 23 height 23
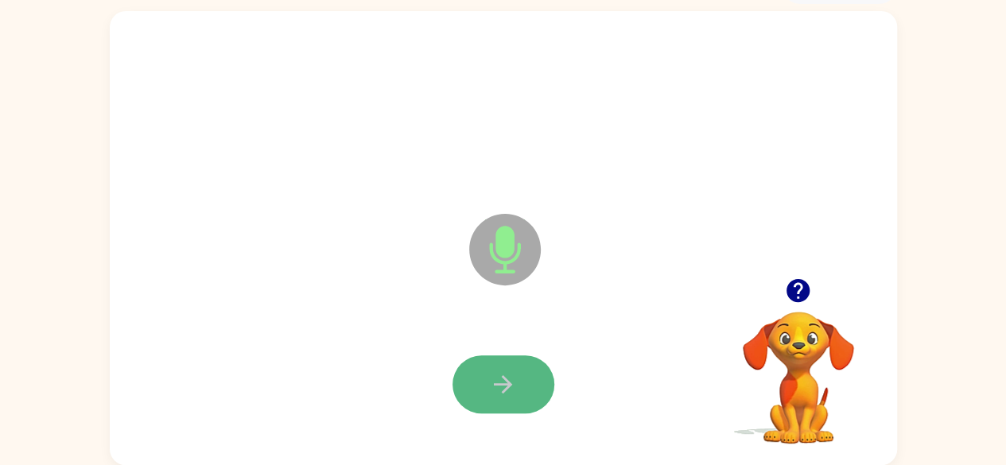
click at [515, 391] on icon "button" at bounding box center [503, 385] width 28 height 28
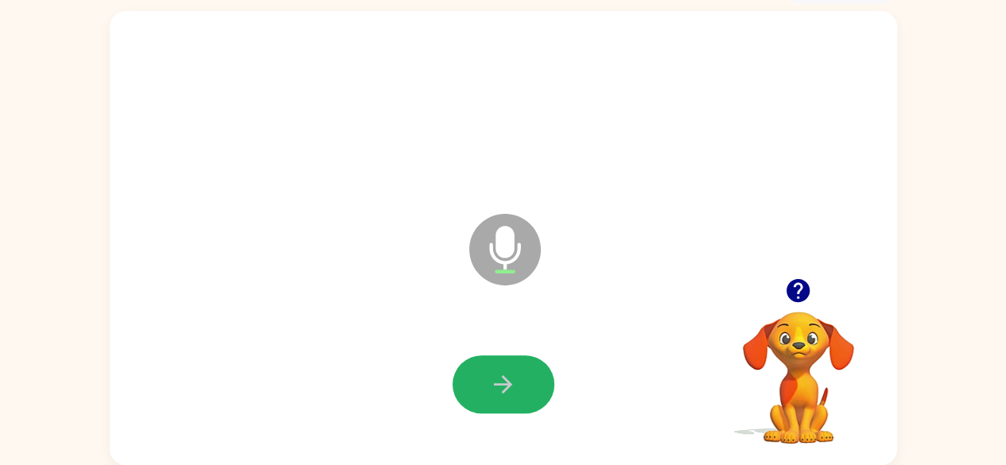
click at [512, 381] on icon "button" at bounding box center [503, 385] width 28 height 28
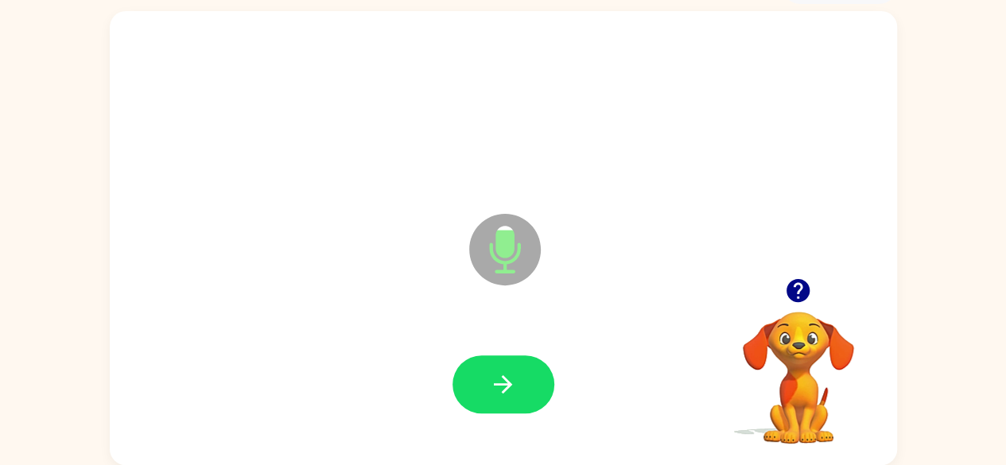
click at [512, 381] on icon "button" at bounding box center [503, 385] width 28 height 28
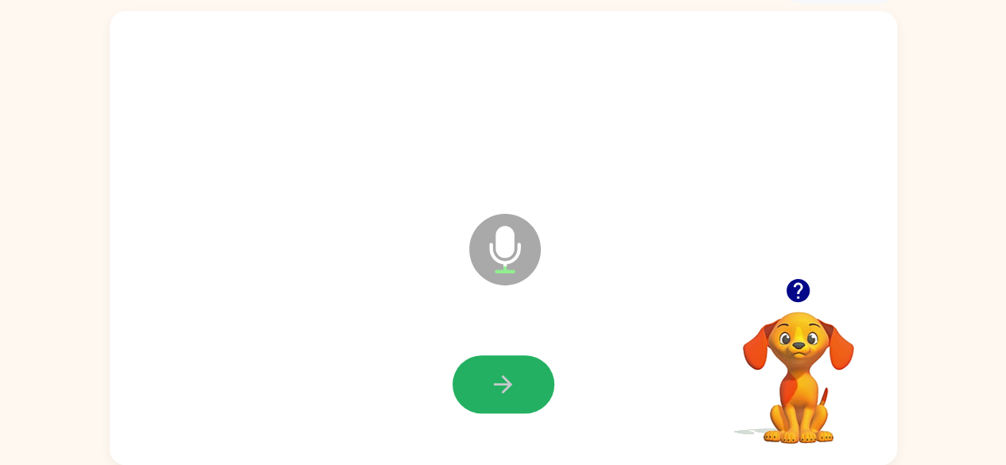
click at [508, 377] on icon "button" at bounding box center [503, 385] width 28 height 28
click at [519, 376] on button "button" at bounding box center [504, 385] width 102 height 58
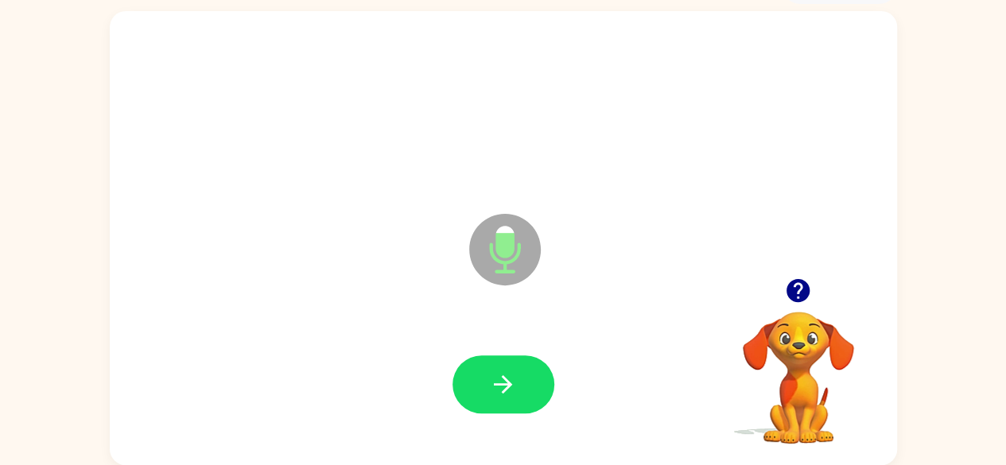
click at [516, 372] on button "button" at bounding box center [504, 385] width 102 height 58
click at [509, 376] on icon "button" at bounding box center [503, 385] width 28 height 28
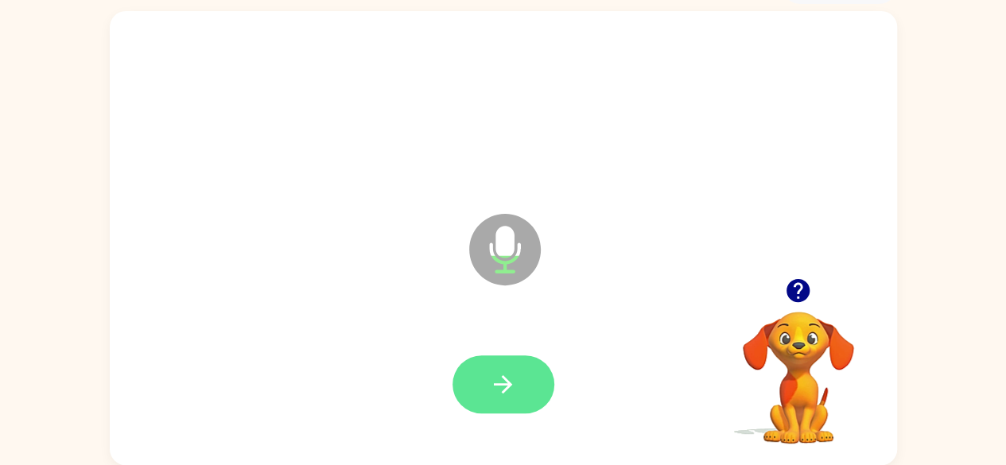
click at [504, 375] on icon "button" at bounding box center [503, 385] width 28 height 28
click at [520, 377] on button "button" at bounding box center [504, 385] width 102 height 58
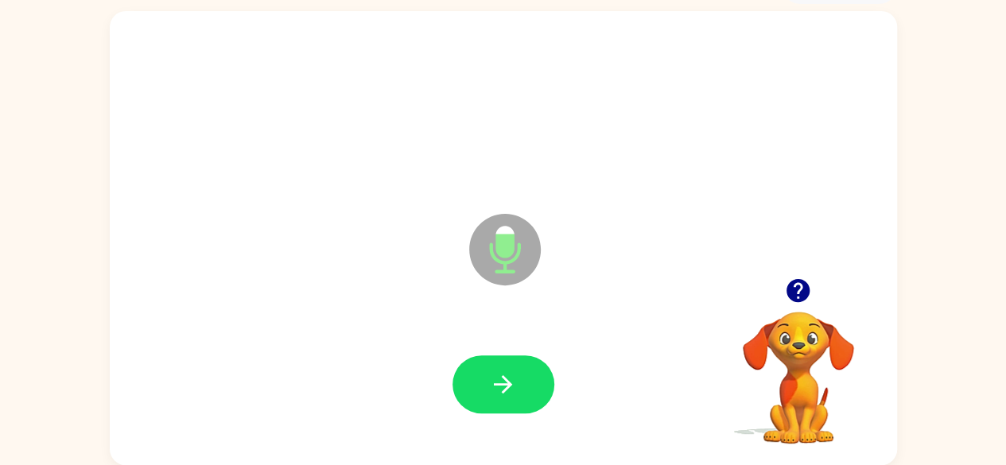
click at [504, 374] on icon "button" at bounding box center [503, 385] width 28 height 28
click at [508, 379] on icon "button" at bounding box center [503, 385] width 28 height 28
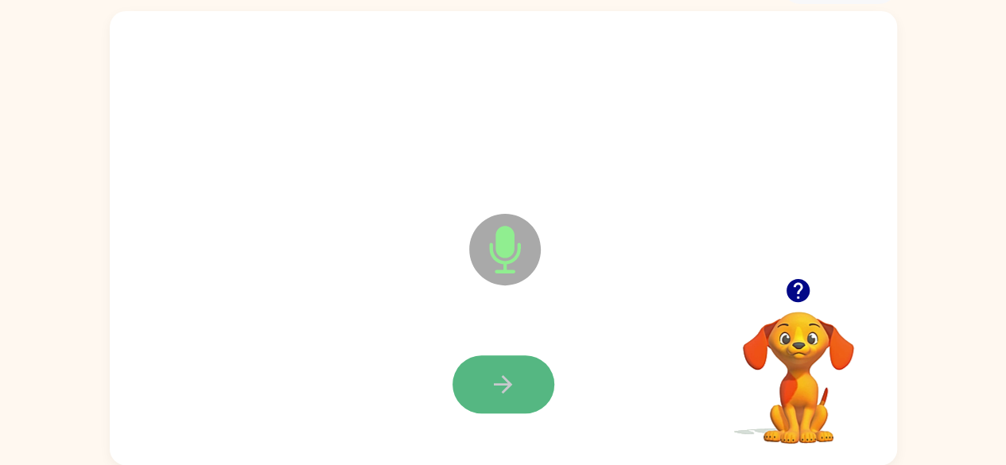
click at [511, 375] on icon "button" at bounding box center [503, 385] width 28 height 28
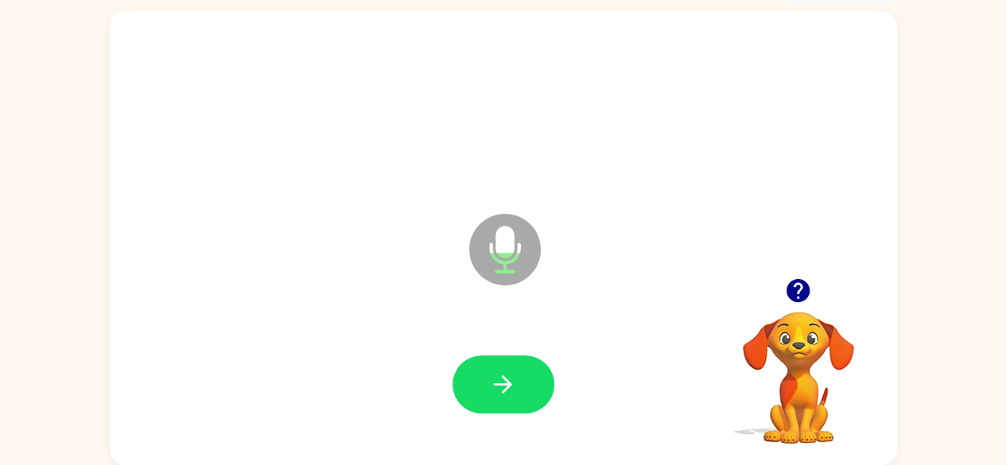
click at [511, 375] on icon "button" at bounding box center [503, 385] width 28 height 28
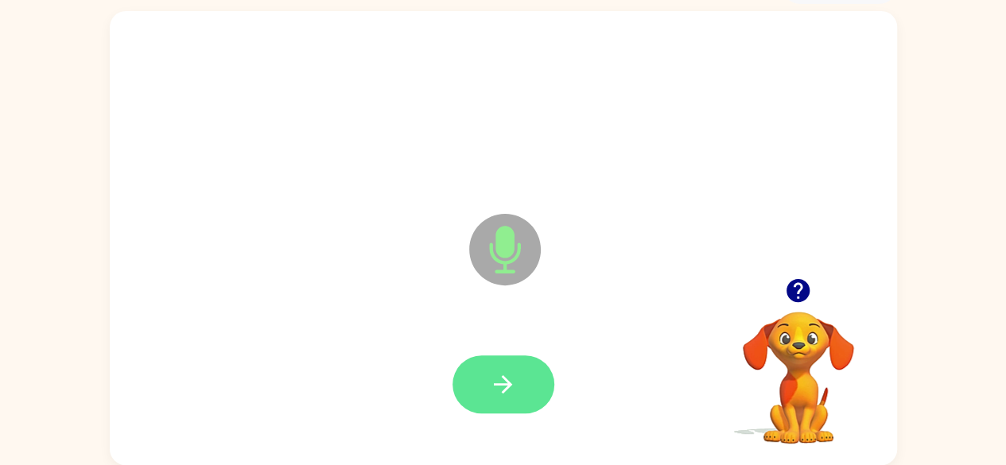
click at [507, 381] on icon "button" at bounding box center [503, 385] width 18 height 18
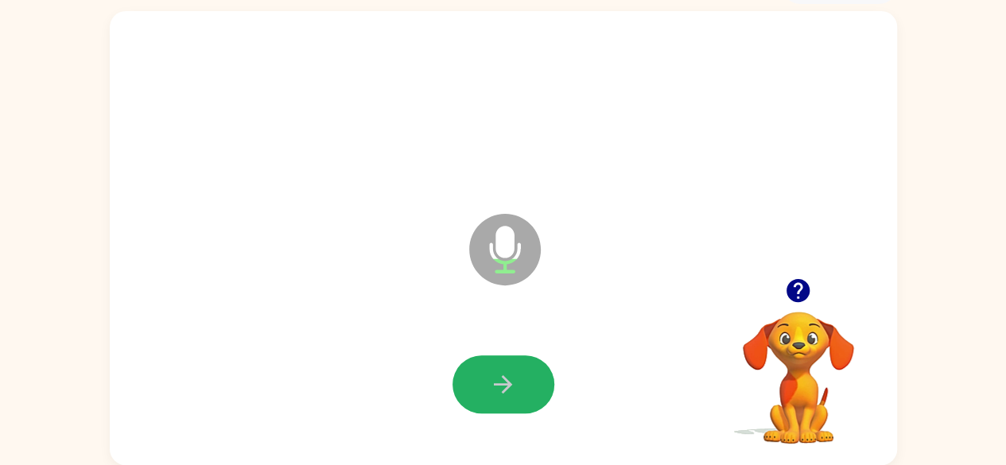
click at [506, 380] on icon "button" at bounding box center [503, 385] width 18 height 18
click at [799, 283] on icon "button" at bounding box center [798, 291] width 28 height 28
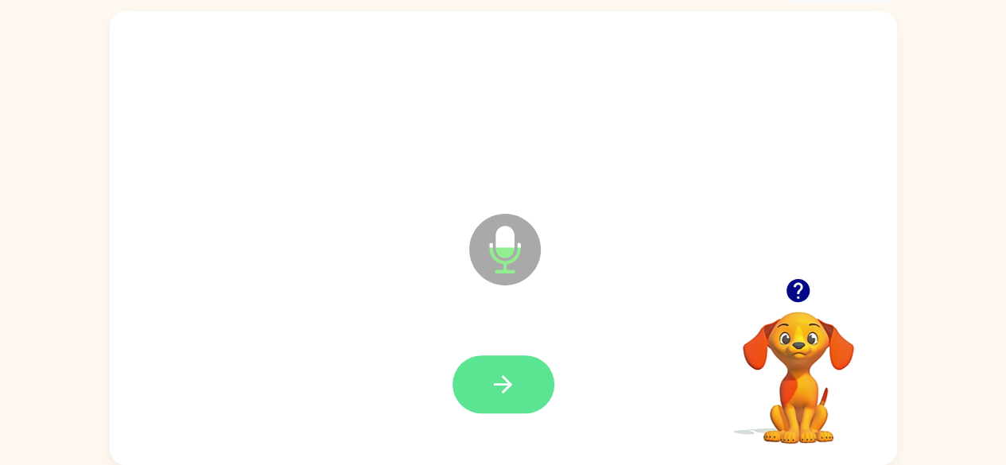
click at [508, 378] on icon "button" at bounding box center [503, 385] width 28 height 28
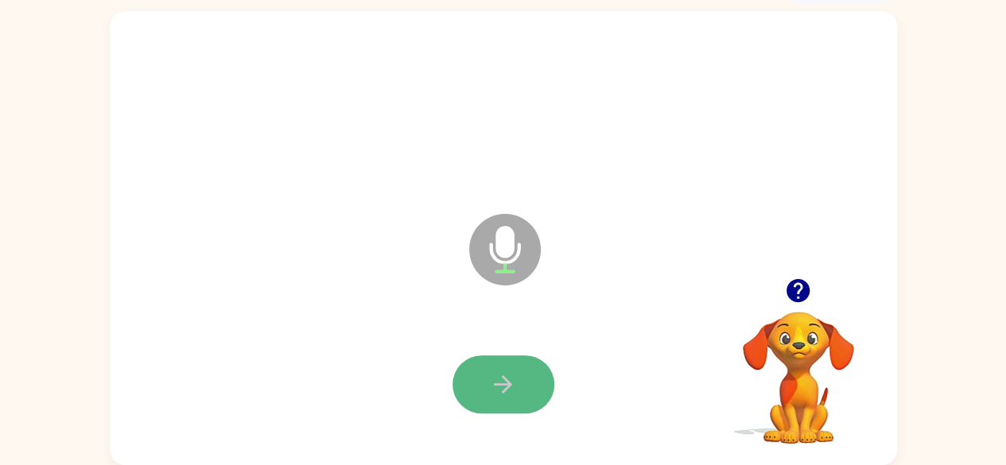
click at [495, 380] on icon "button" at bounding box center [503, 385] width 28 height 28
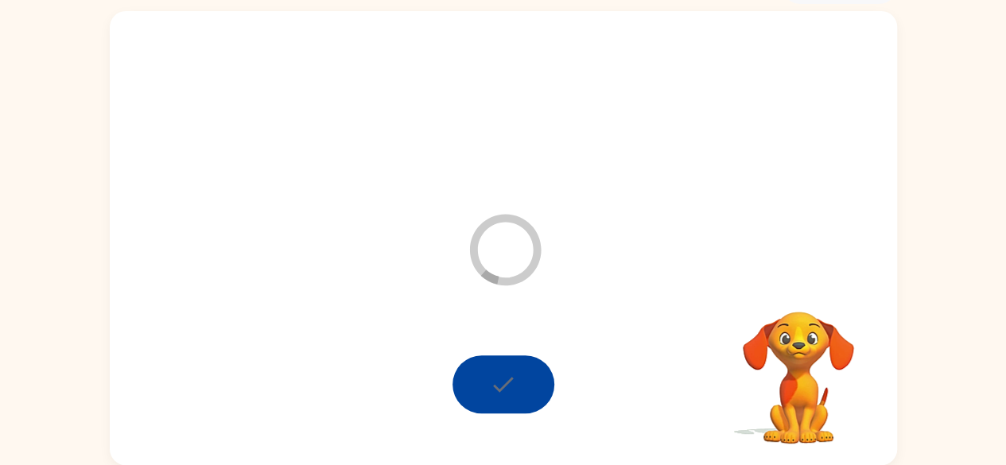
scroll to position [65, 0]
